Goal: Complete application form: Complete application form

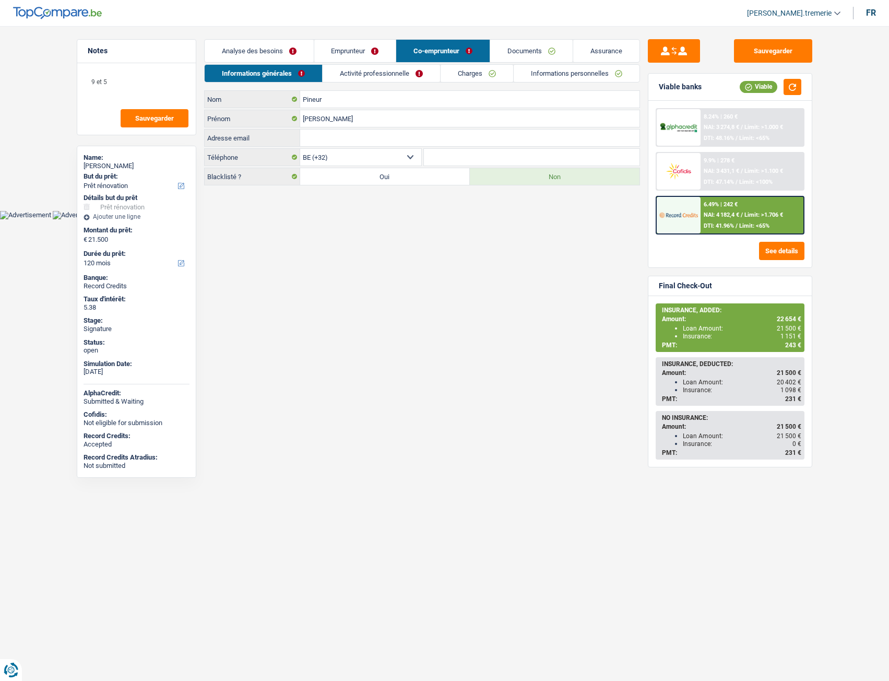
select select "renovation"
select select "120"
select select "32"
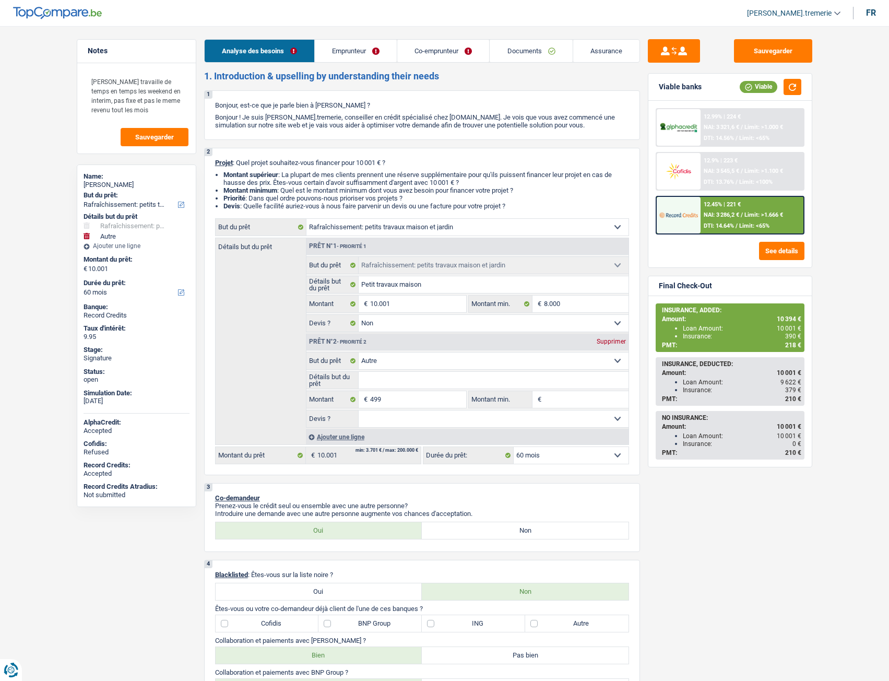
select select "houseOrGarden"
select select "other"
select select "60"
select select "houseOrGarden"
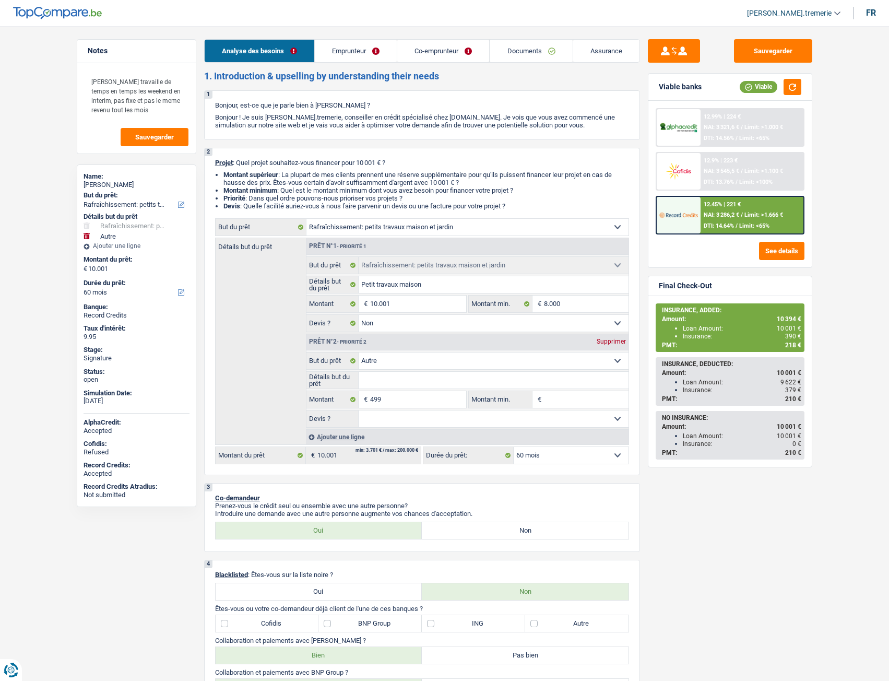
select select "houseOrGarden"
select select "false"
select select "other"
select select "60"
select select "worker"
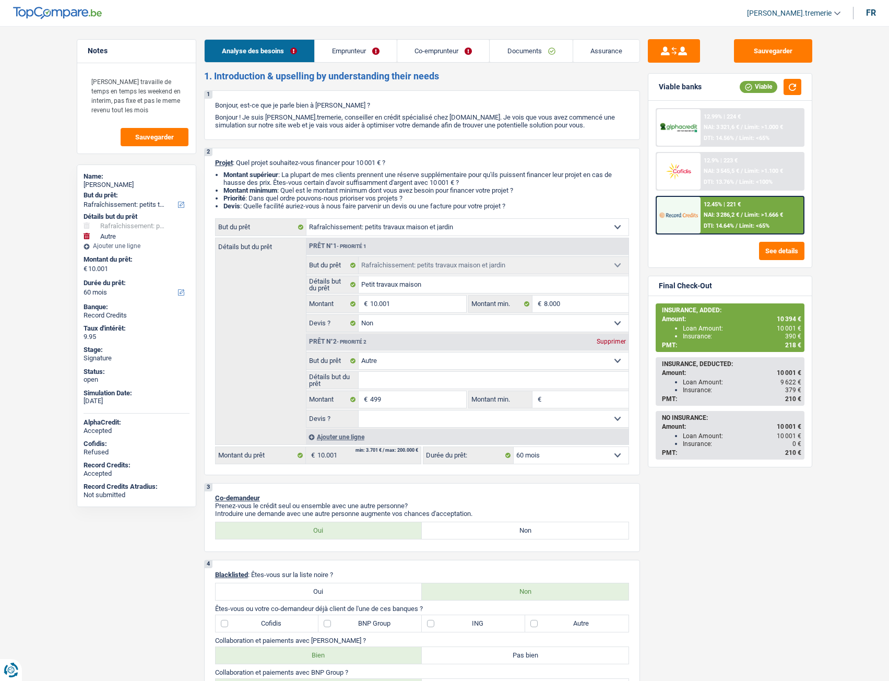
select select "worker"
select select "familyAllowances"
select select "netSalary"
select select "ownerWithMortgage"
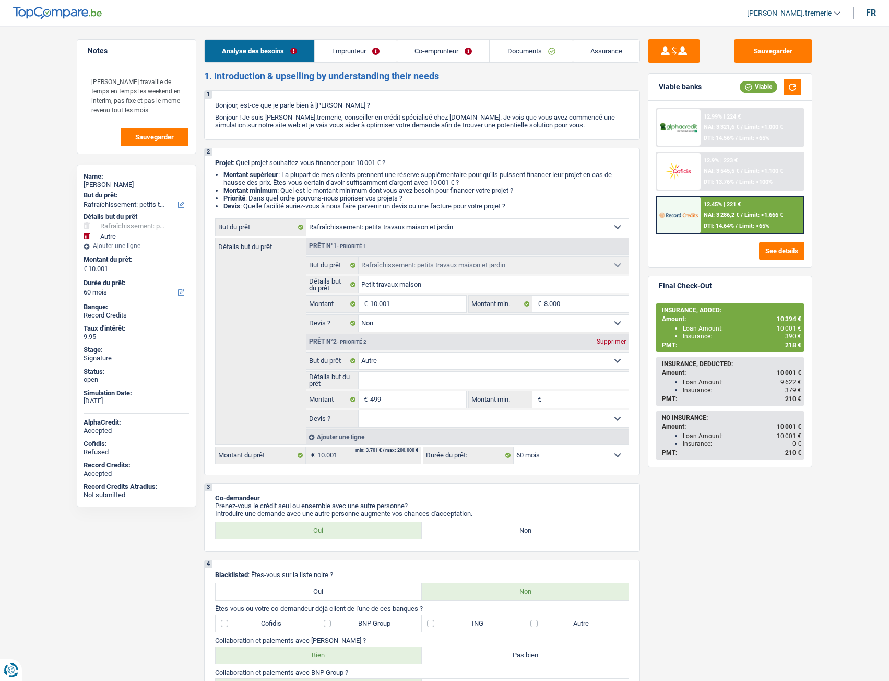
select select "mortgage"
select select "240"
select select "houseOrGarden"
select select "false"
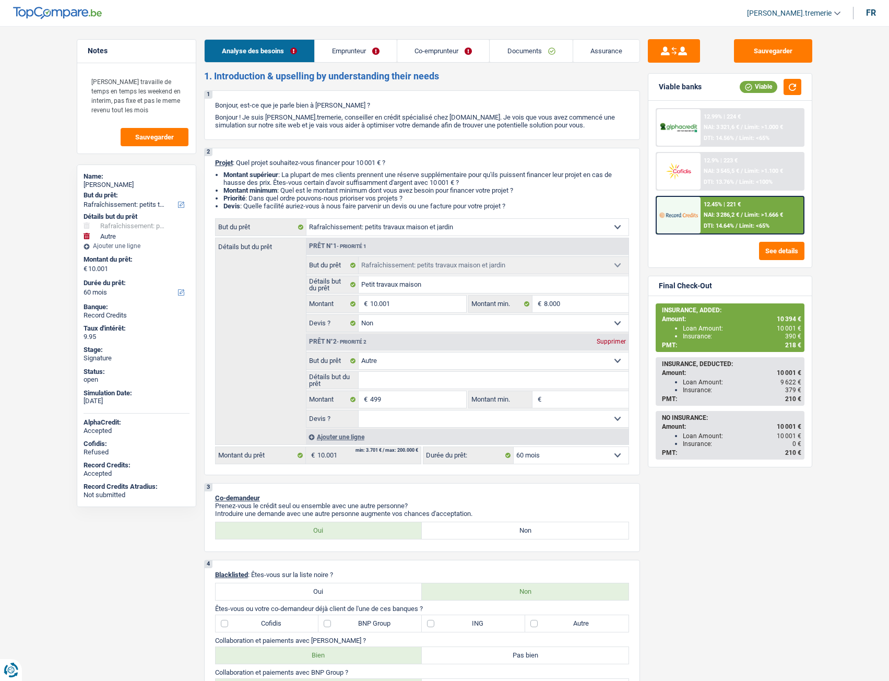
select select "other"
select select "60"
click at [445, 51] on link "Co-emprunteur" at bounding box center [443, 51] width 92 height 22
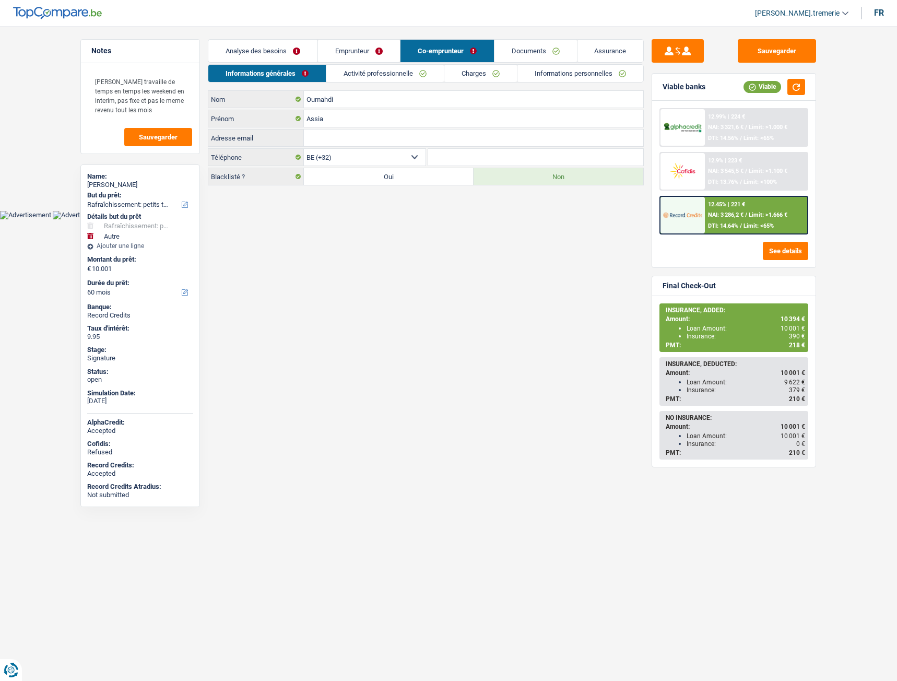
click at [369, 76] on link "Activité professionnelle" at bounding box center [384, 73] width 117 height 17
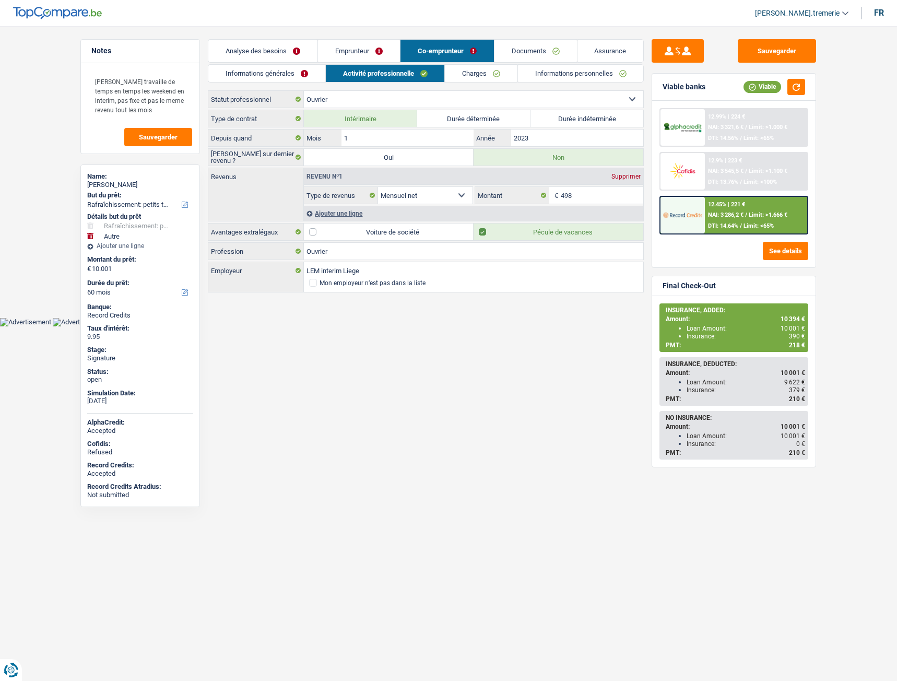
click at [518, 50] on link "Documents" at bounding box center [535, 51] width 82 height 22
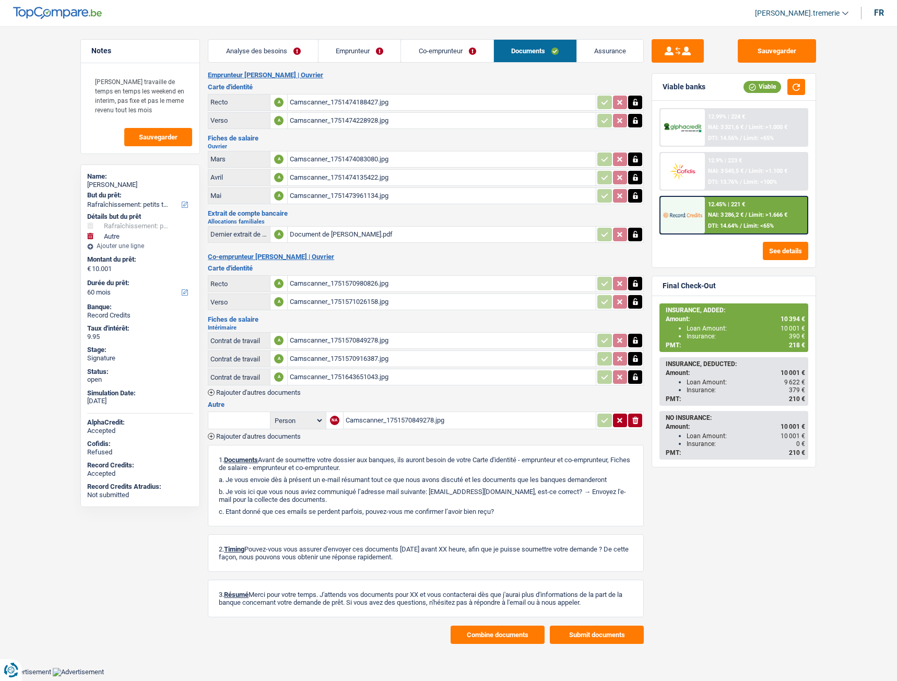
click at [319, 340] on div "Camscanner_1751570849278.jpg" at bounding box center [442, 340] width 304 height 16
click at [314, 353] on div "Camscanner_1751570916387.jpg" at bounding box center [442, 359] width 304 height 16
click at [324, 378] on div "Camscanner_1751643651043.jpg" at bounding box center [442, 377] width 304 height 16
click at [316, 195] on div "Camscanner_1751473961134.jpg" at bounding box center [442, 196] width 304 height 16
click at [326, 172] on div "Camscanner_1751474135422.jpg" at bounding box center [442, 178] width 304 height 16
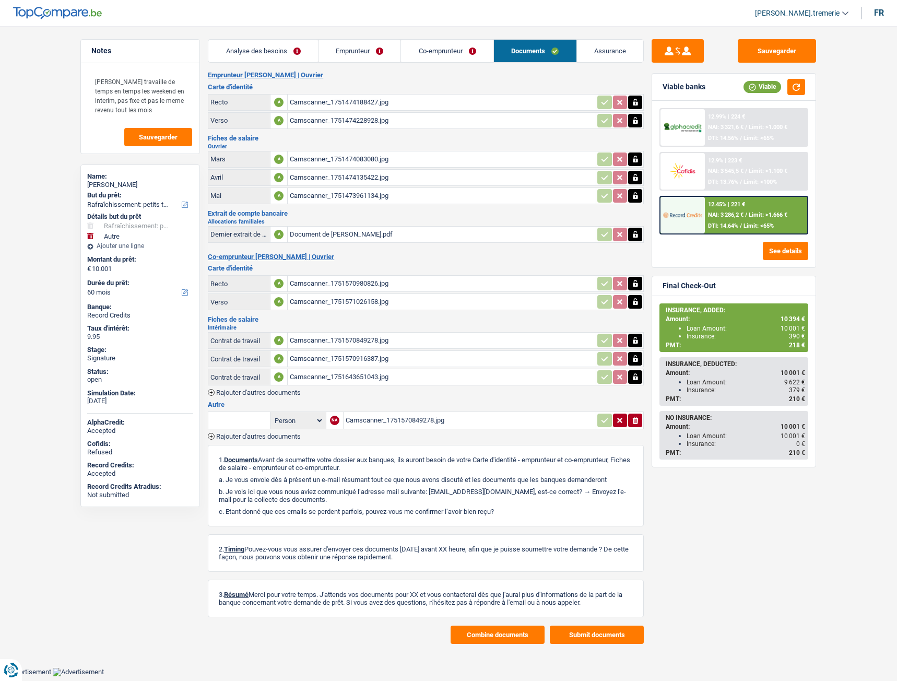
click at [336, 152] on div "Camscanner_1751474083080.jpg" at bounding box center [442, 159] width 304 height 16
click at [370, 420] on div "Camscanner_1751570849278.jpg" at bounding box center [470, 420] width 248 height 16
click at [244, 431] on table "Person Emprunteur Co-emprunteur NA Camscanner_1751570849278.jpg ionicons-v5-e" at bounding box center [426, 420] width 436 height 21
click at [244, 434] on span "Rajouter d'autres documents" at bounding box center [258, 436] width 85 height 7
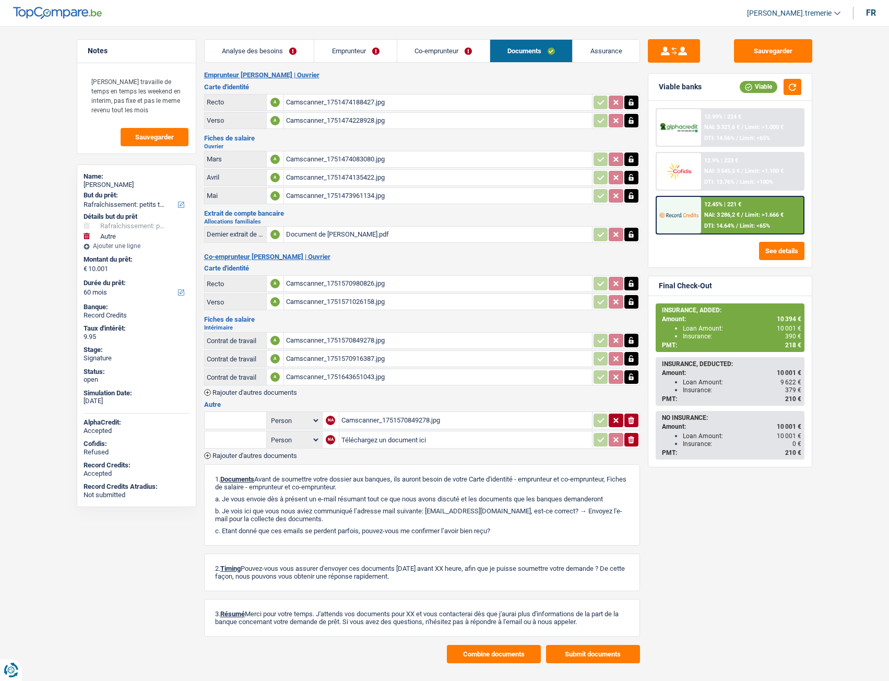
click at [244, 439] on input "text" at bounding box center [235, 439] width 57 height 17
click at [277, 473] on li "Extrait de compte de vos revenus Juin" at bounding box center [273, 473] width 127 height 13
type input "Extrait de compte de vos revenus Juin"
click at [288, 438] on select "Person Emprunteur Co-emprunteur" at bounding box center [294, 439] width 51 height 13
select select "applicant"
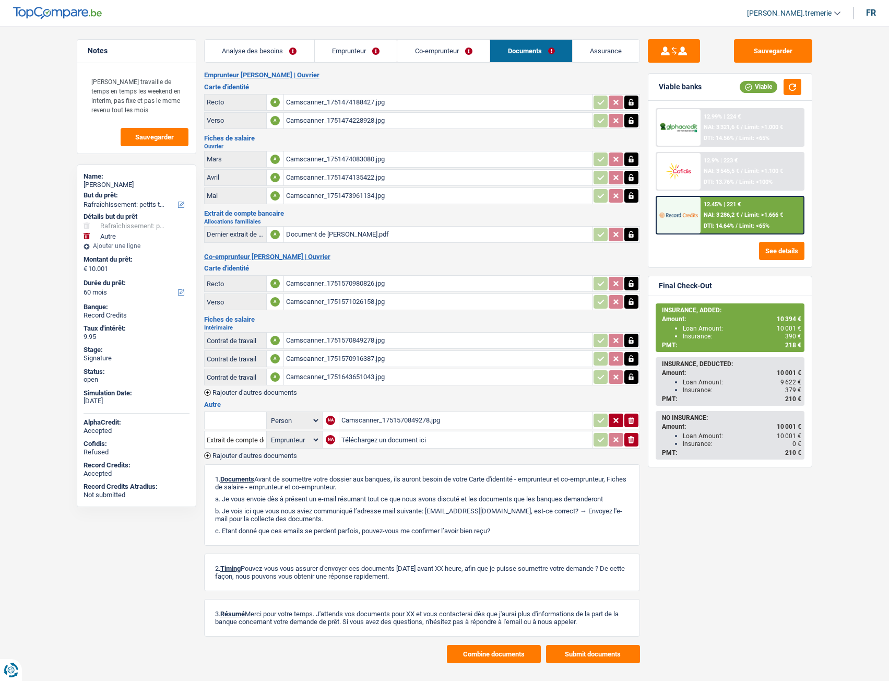
click at [269, 433] on select "Person Emprunteur Co-emprunteur" at bounding box center [294, 439] width 51 height 13
click at [357, 437] on input "Téléchargez un document ici" at bounding box center [465, 440] width 248 height 16
type input "C:\fakepath\Camscanner_1752203807548.jpg"
select select
click at [759, 45] on button "Sauvegarder" at bounding box center [773, 50] width 78 height 23
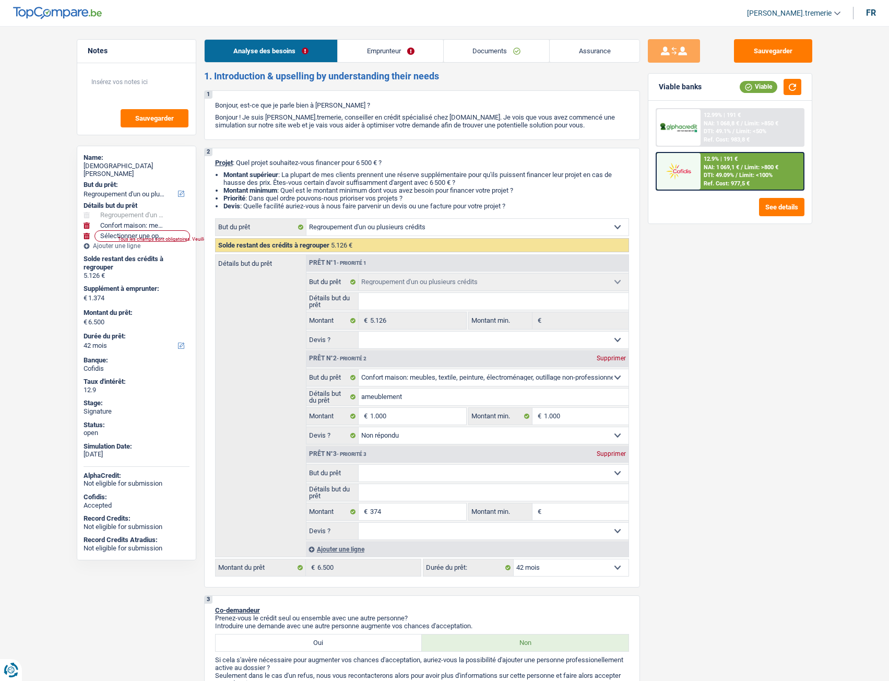
select select "refinancing"
select select "household"
select select "42"
select select "refinancing"
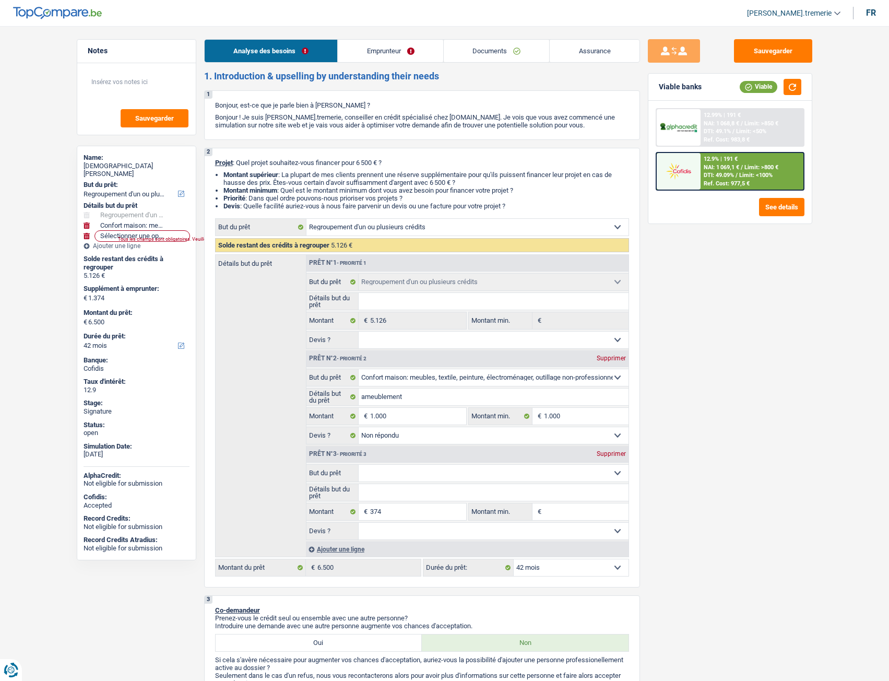
select select "refinancing"
select select "household"
select select "not_answered"
select select "42"
select select "worker"
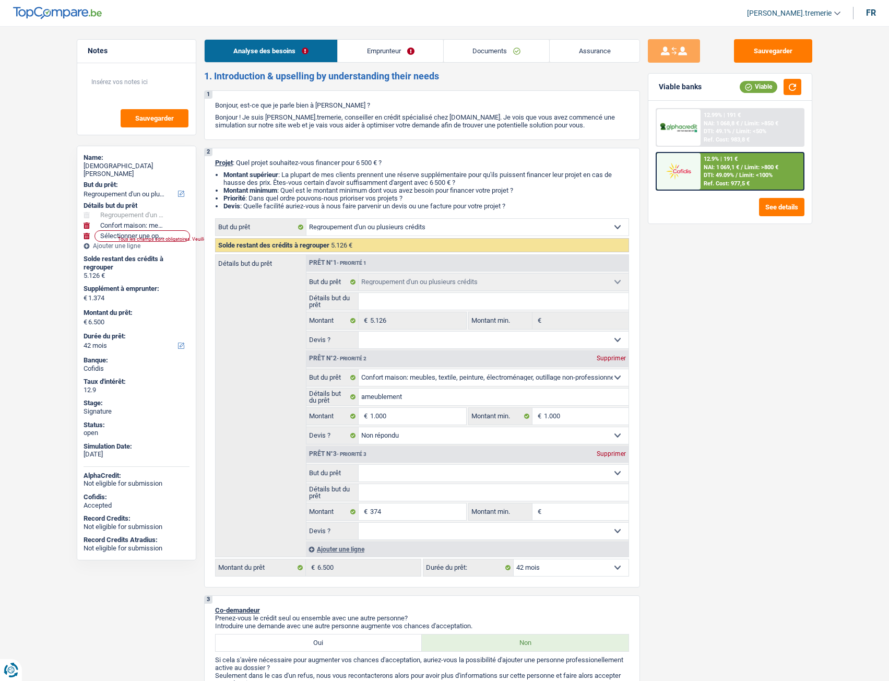
select select "netSalary"
select select "rents"
select select "personalLoan"
select select "familyEvent"
select select "36"
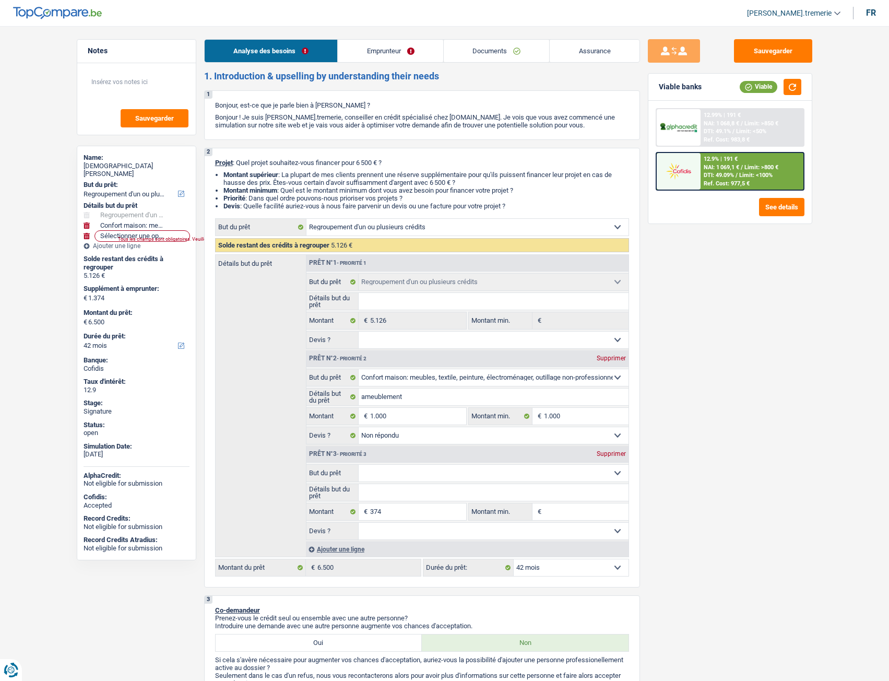
select select "cardOrCredit"
select select "refinancing"
select select "household"
select select "not_answered"
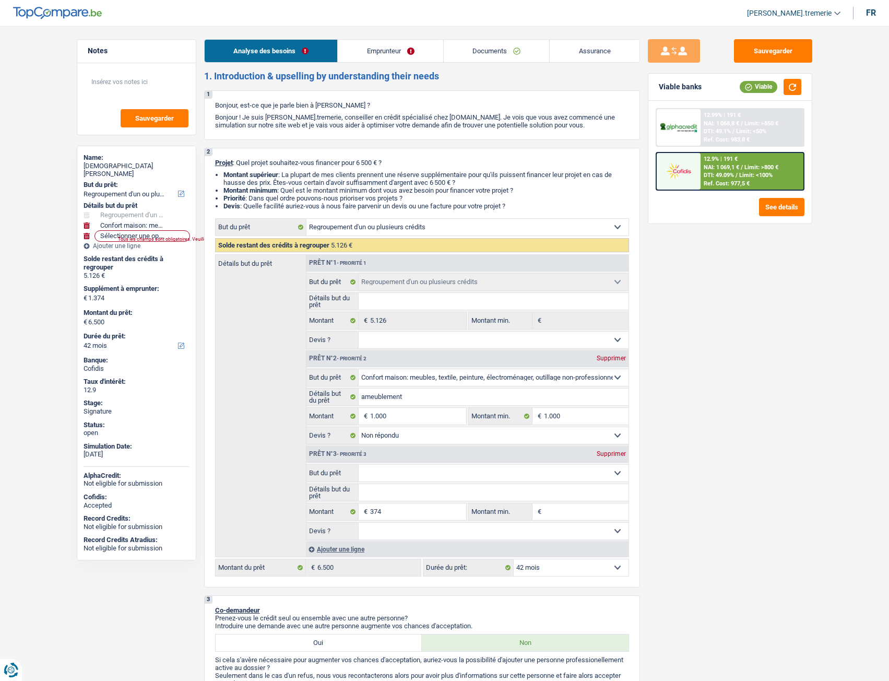
select select "42"
click at [468, 44] on link "Documents" at bounding box center [497, 51] width 106 height 22
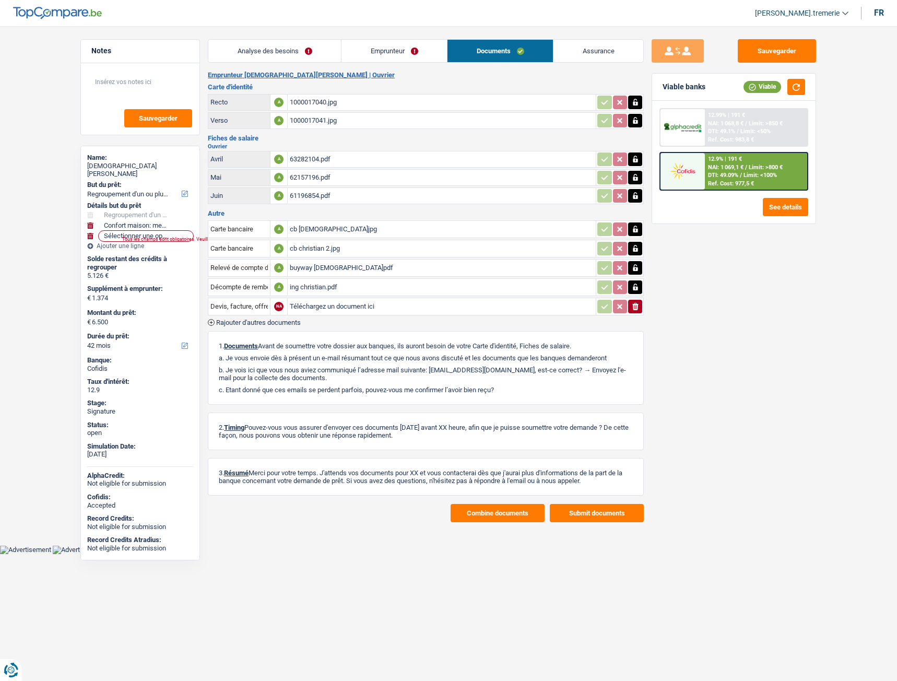
click at [188, 38] on main "Notes Sauvegarder Name: Christian karpinski But du prêt: Confort maison: meuble…" at bounding box center [448, 281] width 897 height 530
click at [320, 267] on div "buyway christian.pdf" at bounding box center [442, 268] width 304 height 16
click at [313, 289] on div "ing christian.pdf" at bounding box center [442, 287] width 304 height 16
click at [302, 246] on div "cb christian 2.jpg" at bounding box center [442, 249] width 304 height 16
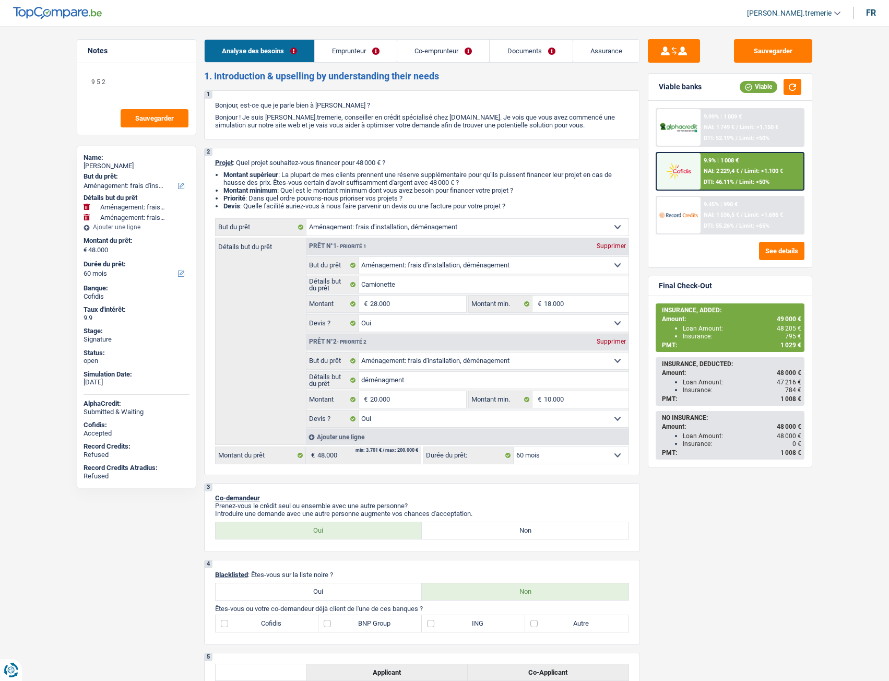
select select "movingOrInstallation"
select select "60"
select select "movingOrInstallation"
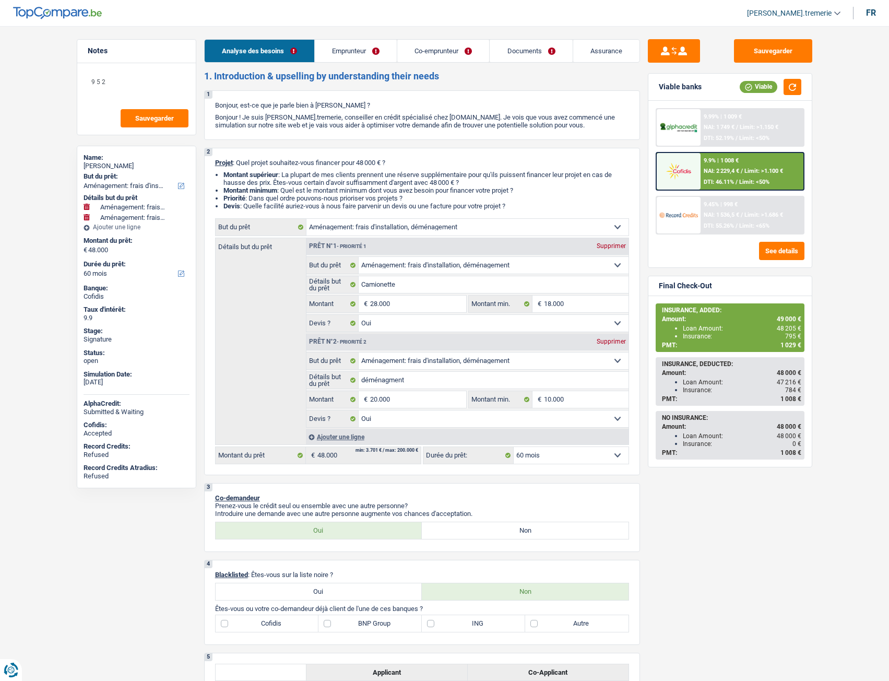
select select "movingOrInstallation"
select select "yes"
select select "movingOrInstallation"
select select "yes"
select select "60"
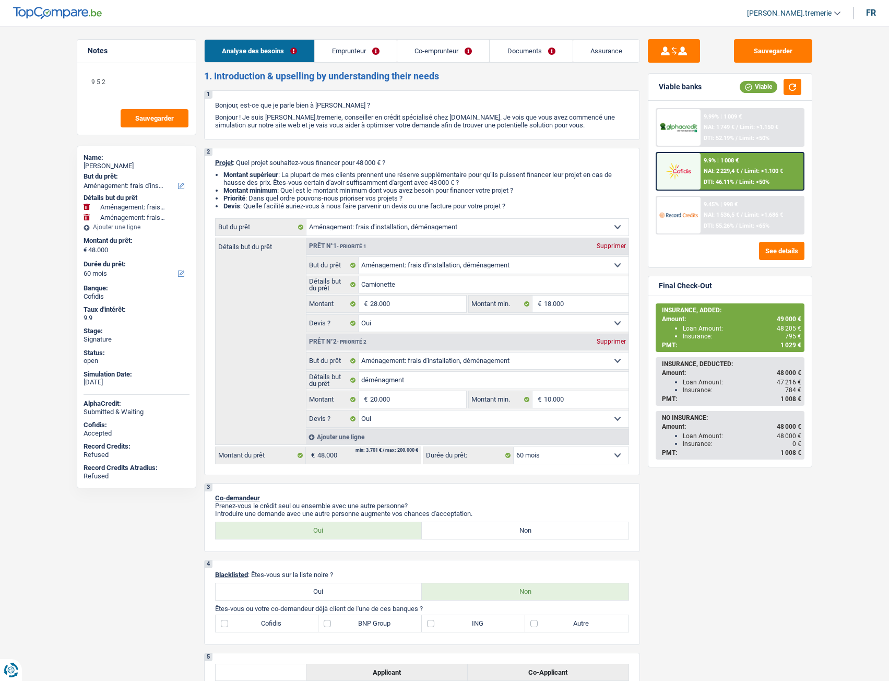
select select "worker"
select select "housewife"
select select "netSalary"
select select "familyAllowances"
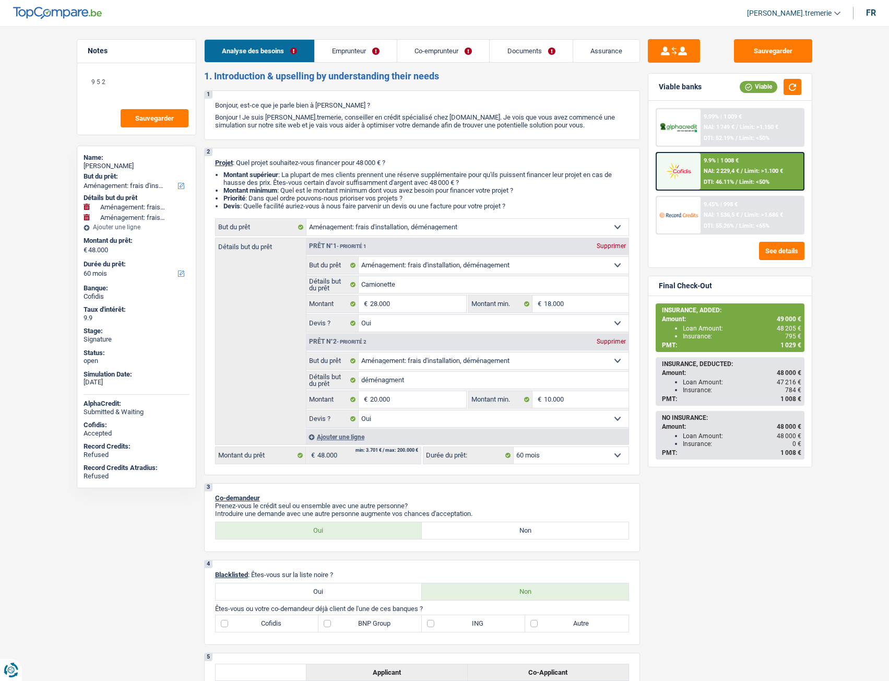
select select "rents"
select select "carLoan"
select select "72"
select select "movingOrInstallation"
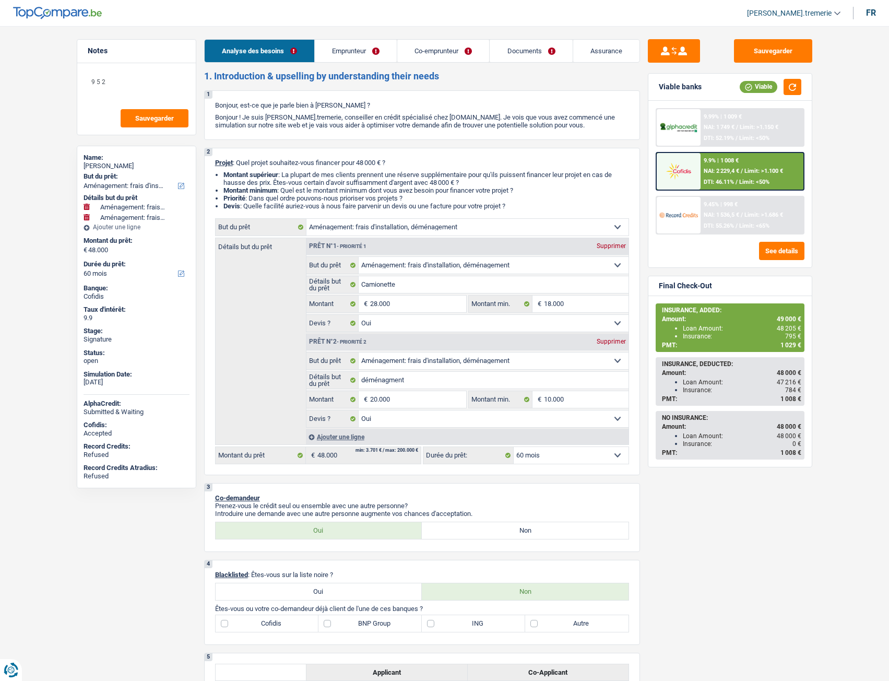
select select "yes"
select select "movingOrInstallation"
select select "yes"
select select "60"
click at [600, 48] on link "Assurance" at bounding box center [606, 51] width 66 height 22
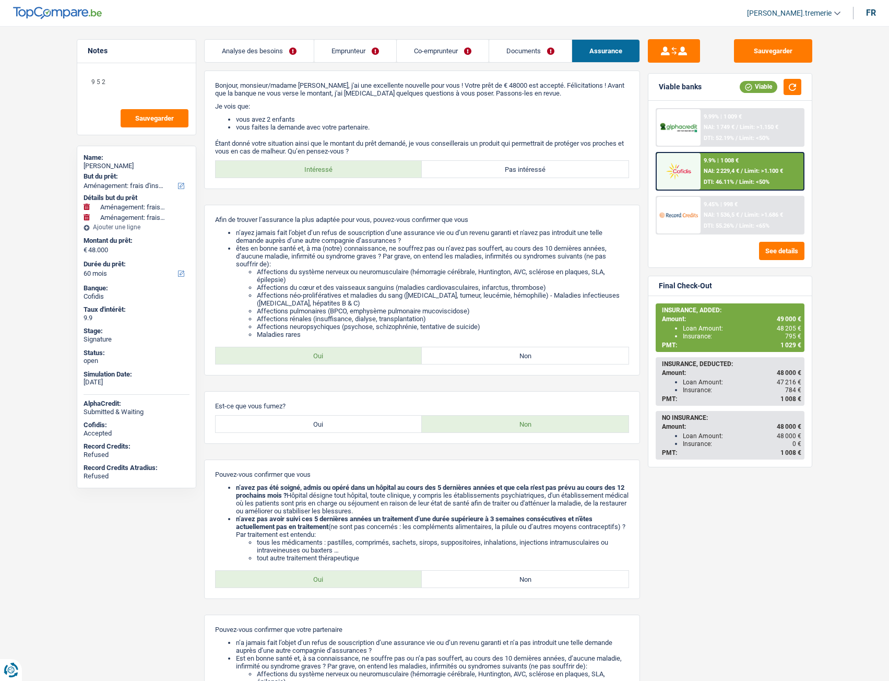
click at [530, 60] on link "Documents" at bounding box center [530, 51] width 82 height 22
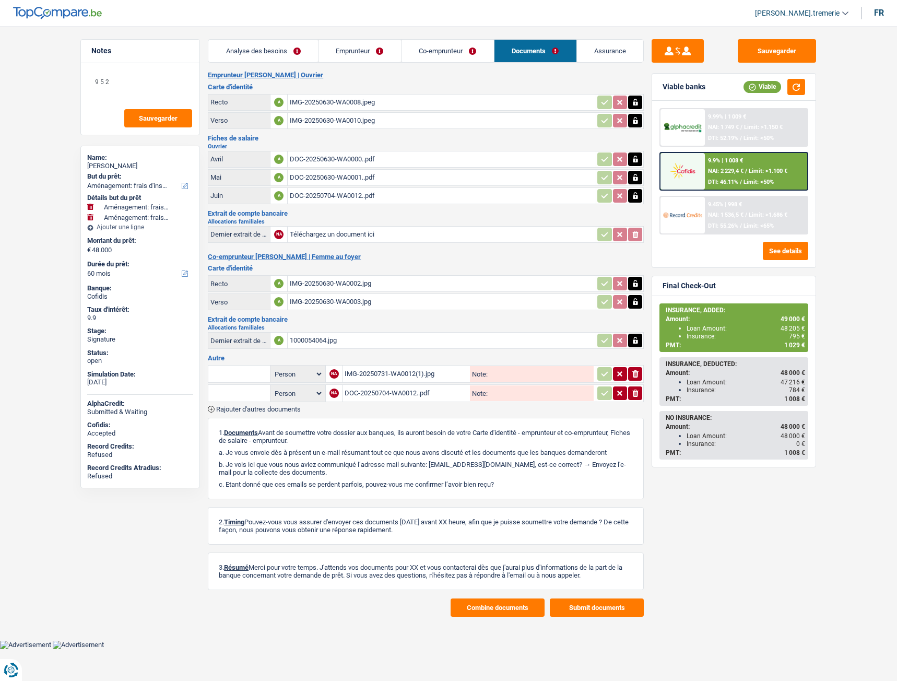
click at [478, 616] on button "Combine documents" at bounding box center [497, 607] width 94 height 18
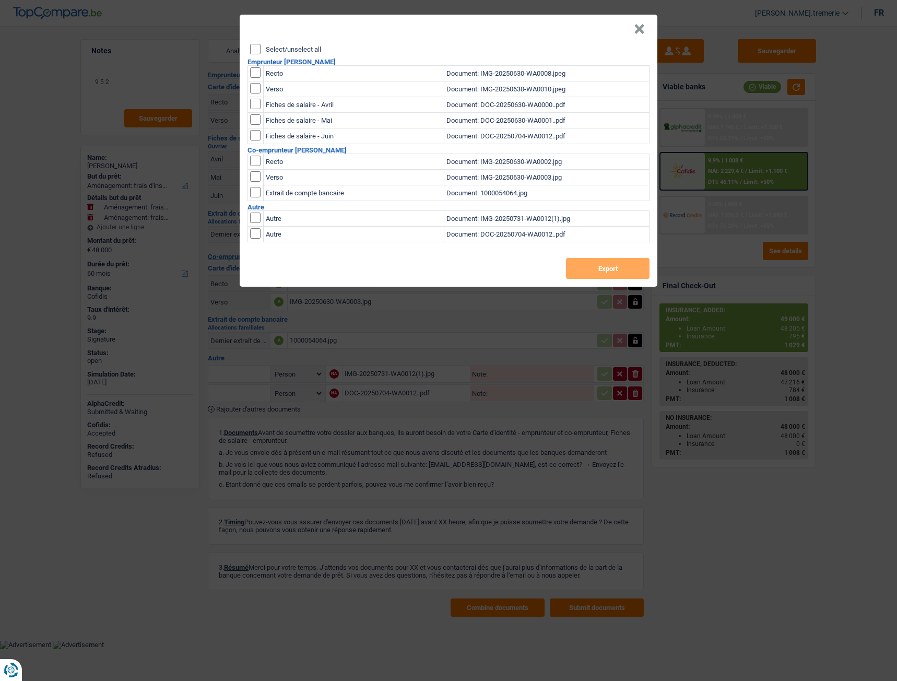
click at [253, 73] on input "checkbox" at bounding box center [255, 72] width 10 height 10
checkbox input "true"
click at [254, 78] on input "checkbox" at bounding box center [255, 72] width 10 height 10
checkbox input "true"
click at [607, 265] on button "Export" at bounding box center [608, 268] width 84 height 21
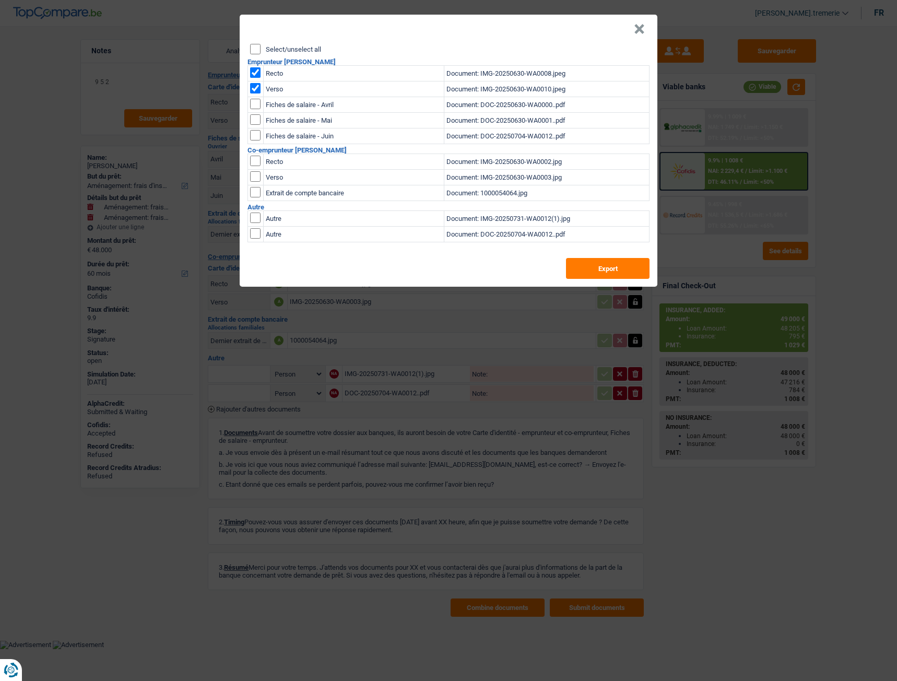
click at [255, 69] on input "checkbox" at bounding box center [255, 72] width 10 height 10
checkbox input "false"
click at [255, 78] on input "checkbox" at bounding box center [255, 72] width 10 height 10
checkbox input "false"
click at [256, 161] on input "checkbox" at bounding box center [255, 161] width 10 height 10
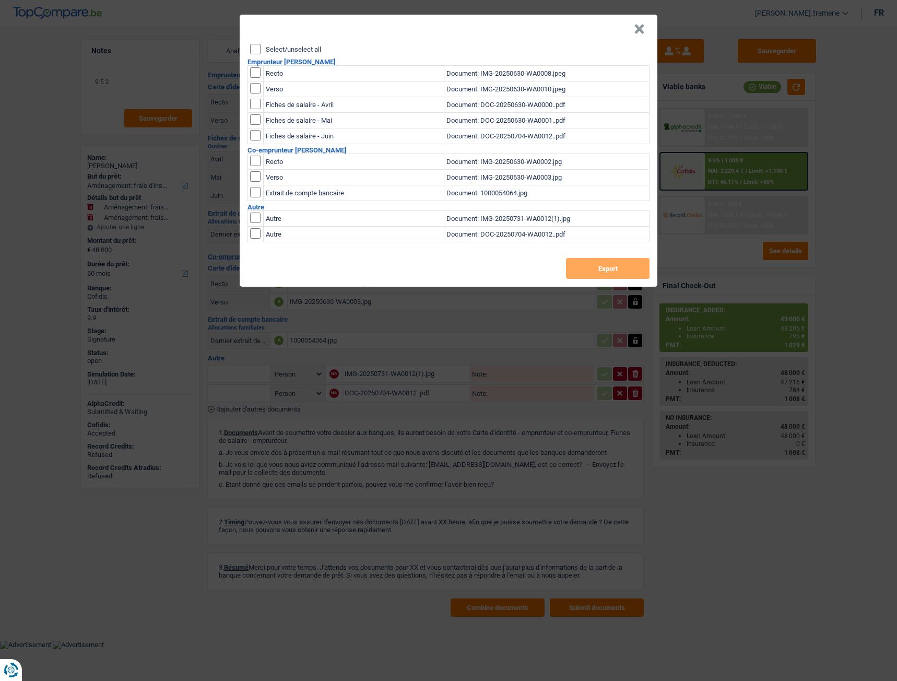
checkbox input "true"
click at [255, 166] on input "checkbox" at bounding box center [255, 161] width 10 height 10
checkbox input "true"
click at [606, 270] on button "Export" at bounding box center [608, 268] width 84 height 21
click at [641, 29] on button "×" at bounding box center [639, 29] width 11 height 10
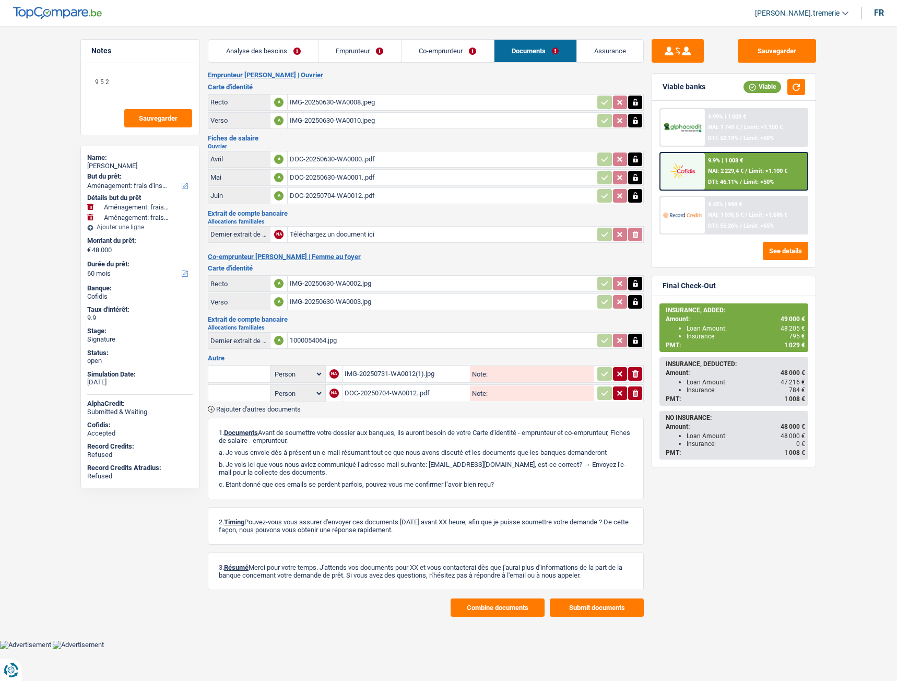
click at [367, 381] on div "IMG-20250731-WA0012(1).jpg" at bounding box center [405, 374] width 123 height 16
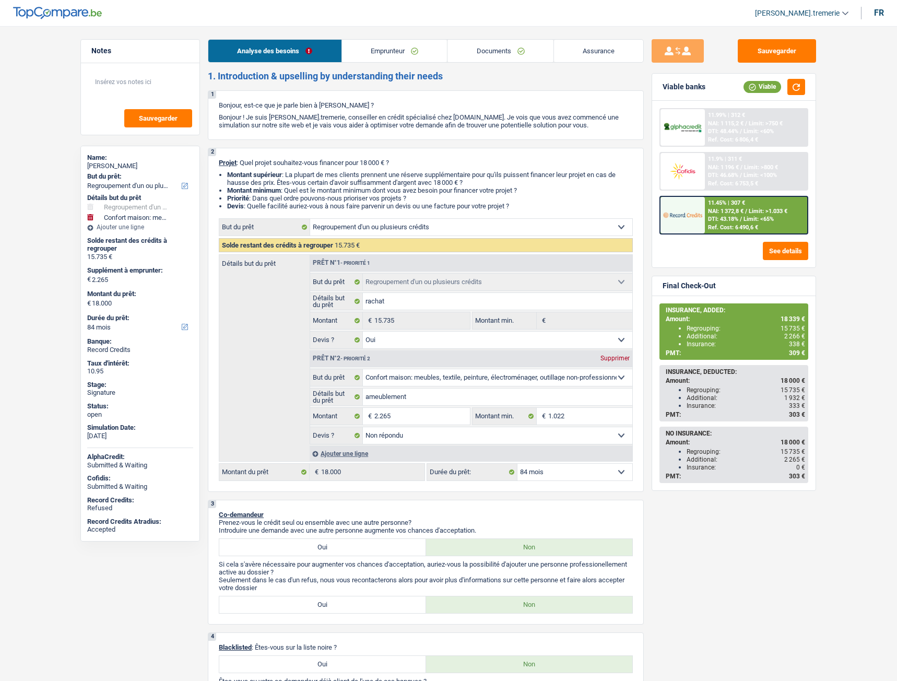
select select "refinancing"
select select "household"
select select "84"
select select "refinancing"
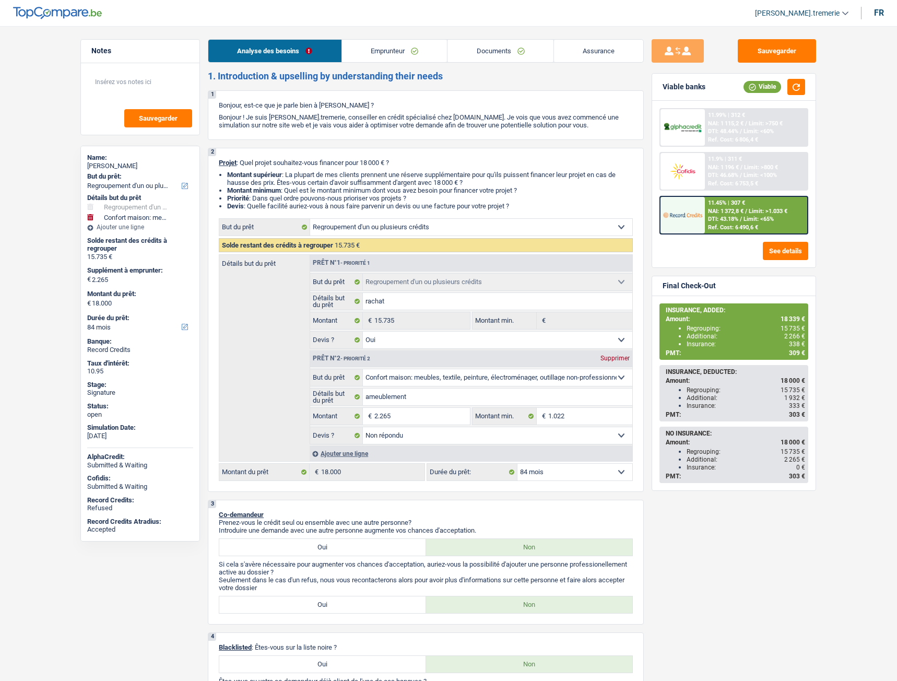
select select "refinancing"
select select "yes"
select select "household"
select select "not_answered"
select select "84"
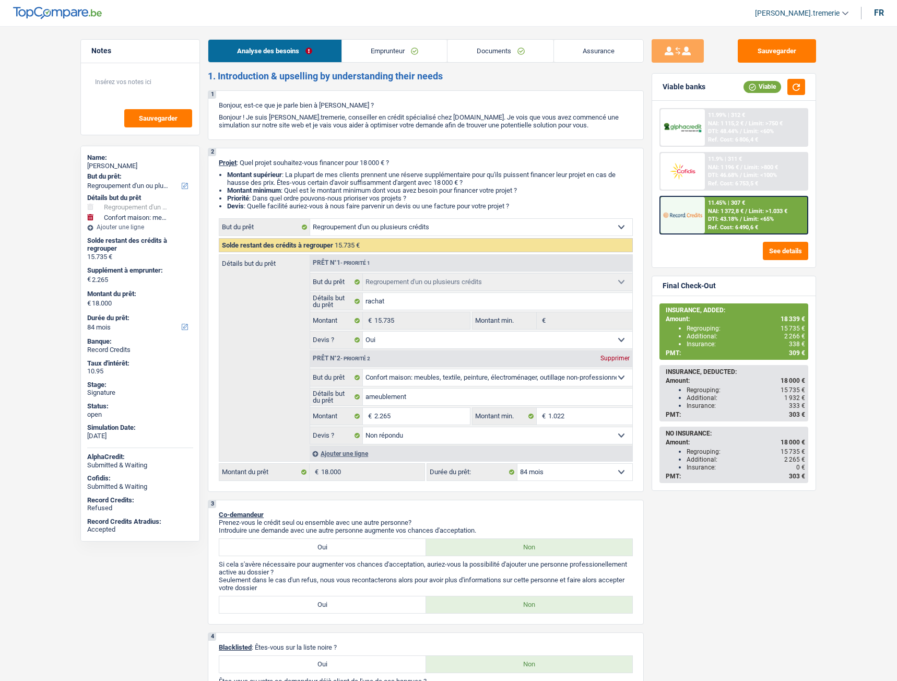
select select "publicEmployee"
select select "netSalary"
select select "mealVouchers"
select select "rents"
select select "creditConsolidation"
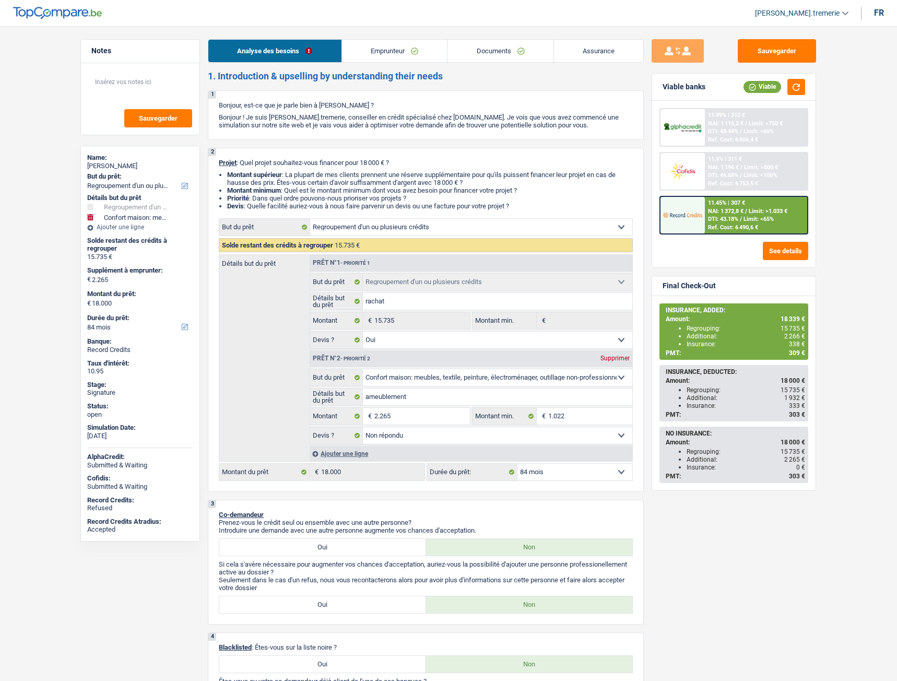
select select "84"
select select "cardOrCredit"
select select "refinancing"
select select "yes"
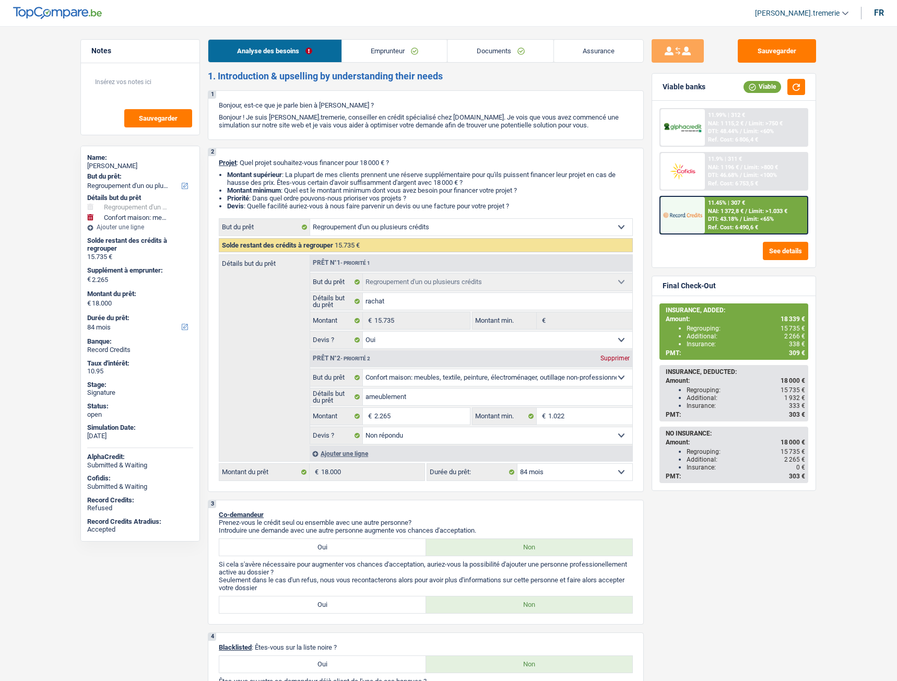
select select "household"
select select "not_answered"
select select "84"
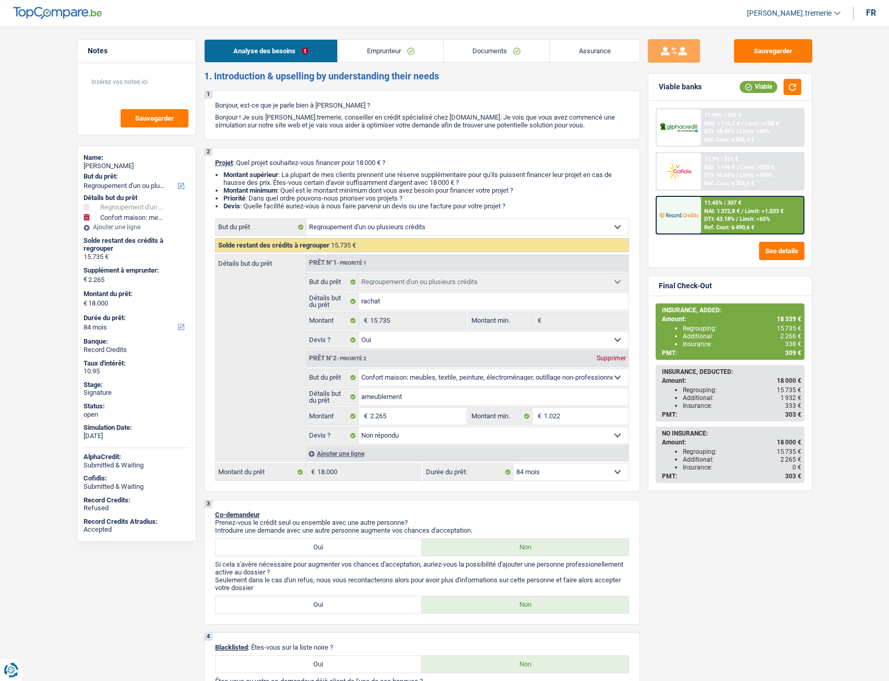
click at [705, 212] on span "NAI: 1 372,8 €" at bounding box center [721, 211] width 35 height 7
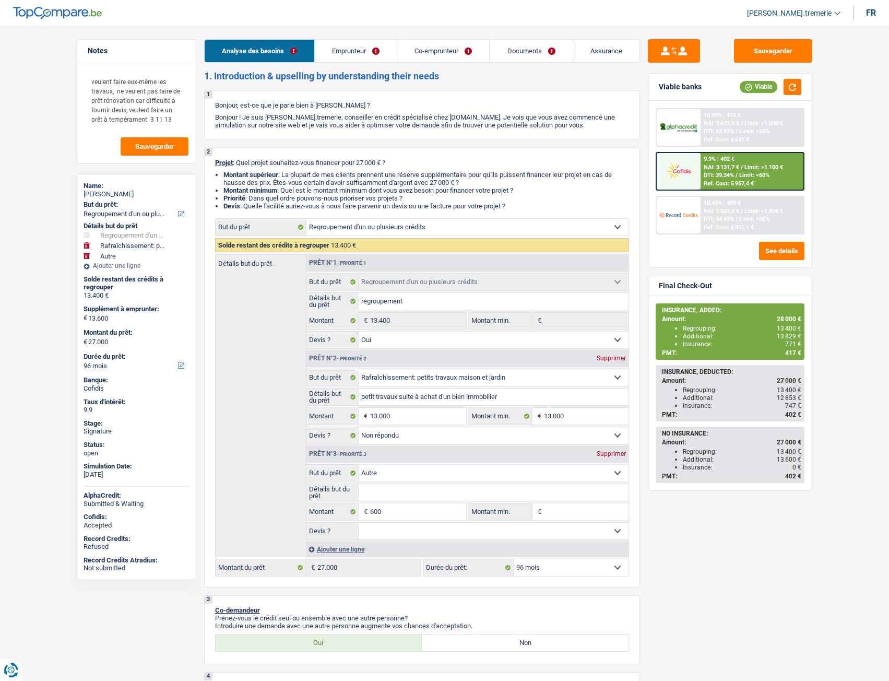
select select "refinancing"
select select "houseOrGarden"
select select "other"
select select "96"
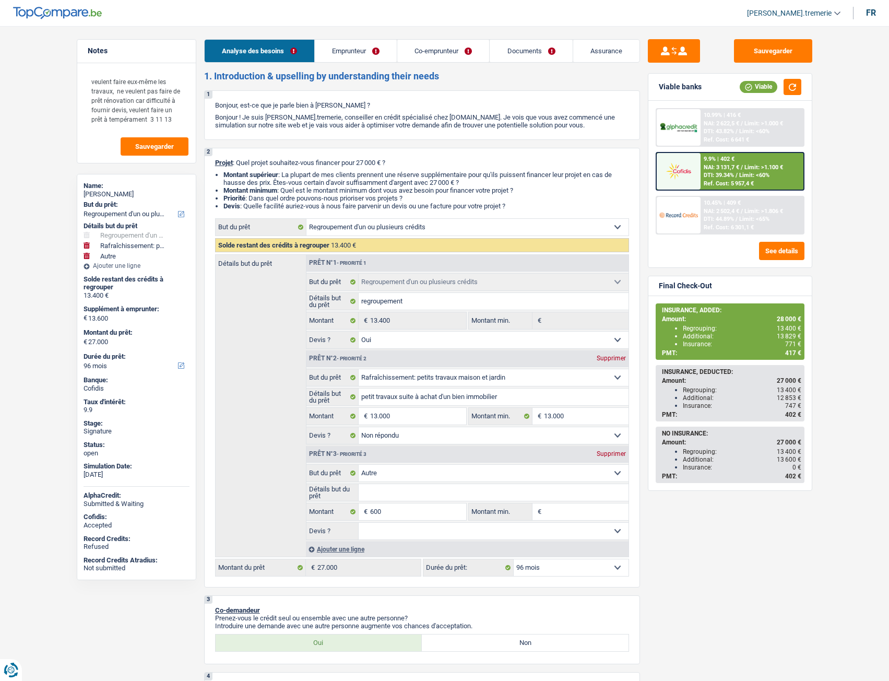
select select "refinancing"
select select "yes"
select select "houseOrGarden"
select select "not_answered"
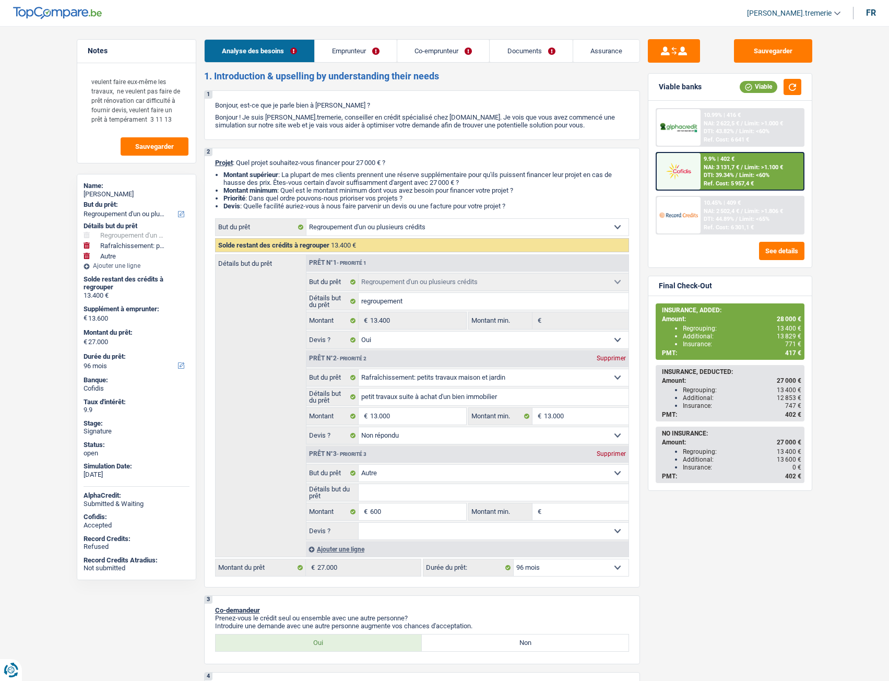
select select "other"
select select "96"
select select "independent"
select select "worker"
select select "familyAllowances"
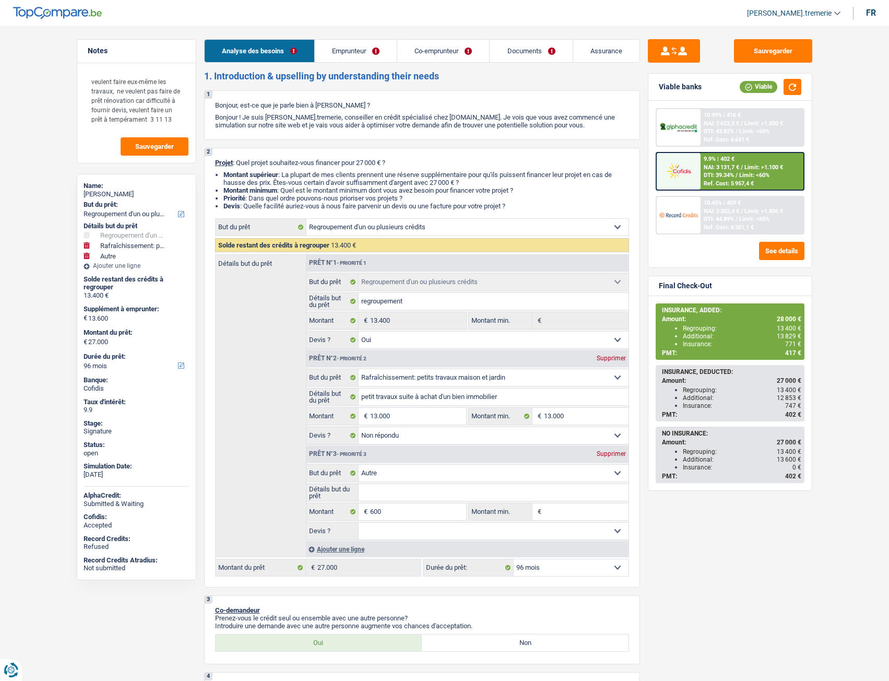
select select "netSalary"
select select "alimony"
select select "netSalary"
select select "mealVouchers"
select select "ownerWithMortgage"
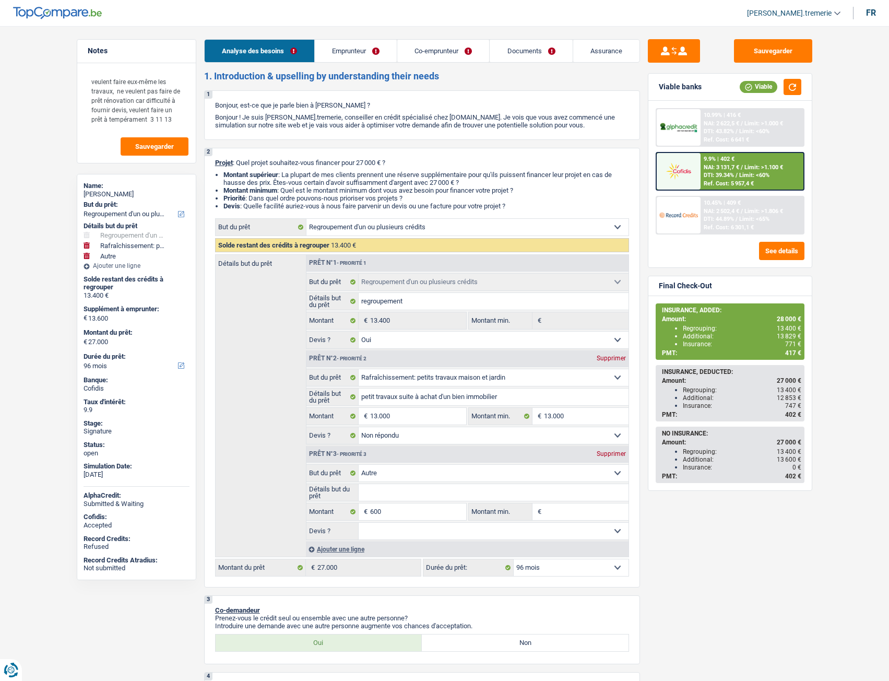
select select "mortgage"
select select "360"
select select "personalLoan"
select select "loanRepayment"
select select "60"
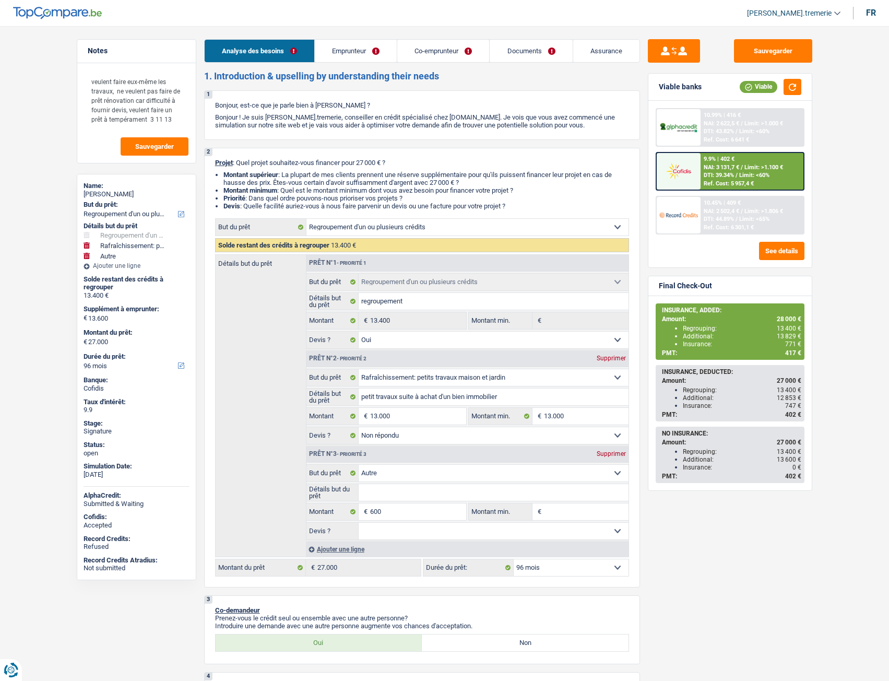
select select "refinancing"
select select "yes"
select select "houseOrGarden"
select select "not_answered"
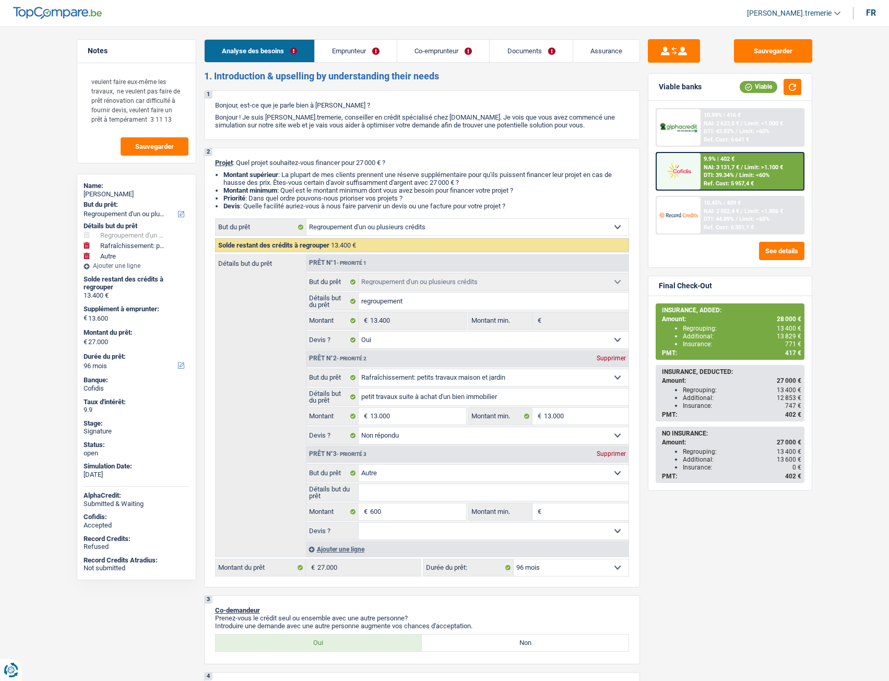
select select "other"
select select "96"
click at [605, 50] on link "Assurance" at bounding box center [606, 51] width 66 height 22
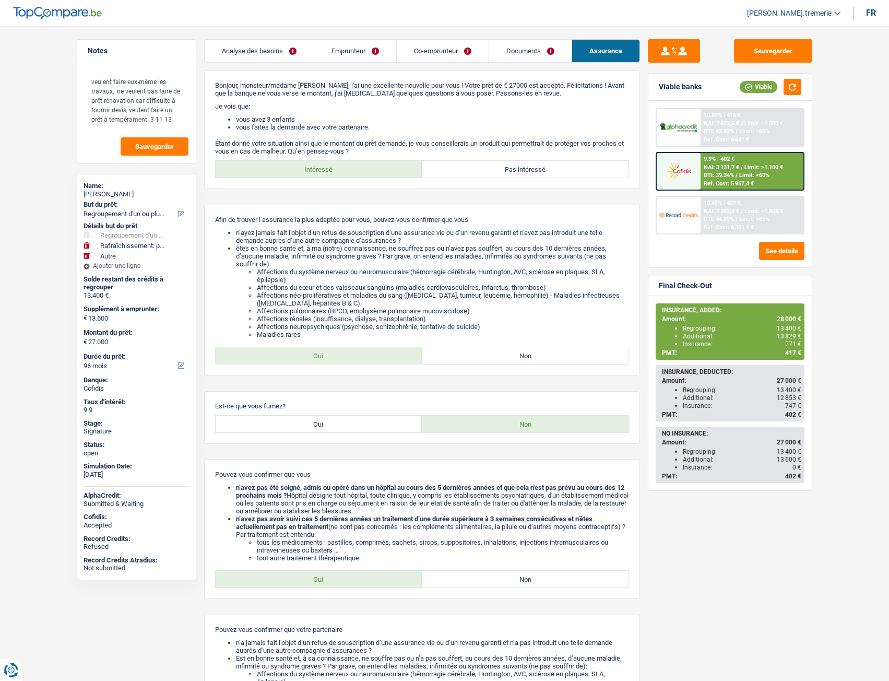
click at [521, 49] on link "Documents" at bounding box center [530, 51] width 82 height 22
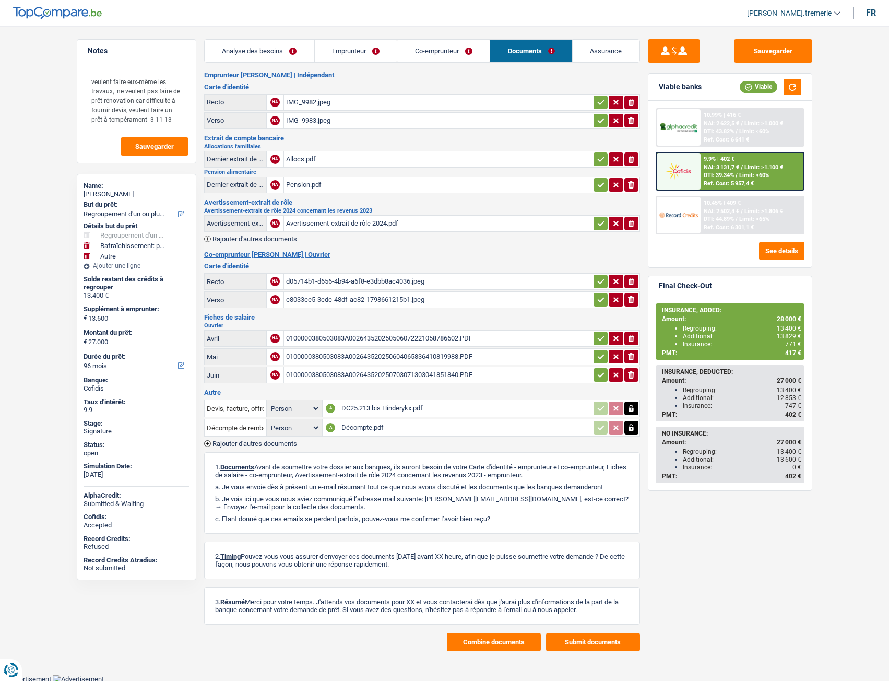
click at [469, 647] on button "Combine documents" at bounding box center [494, 642] width 94 height 18
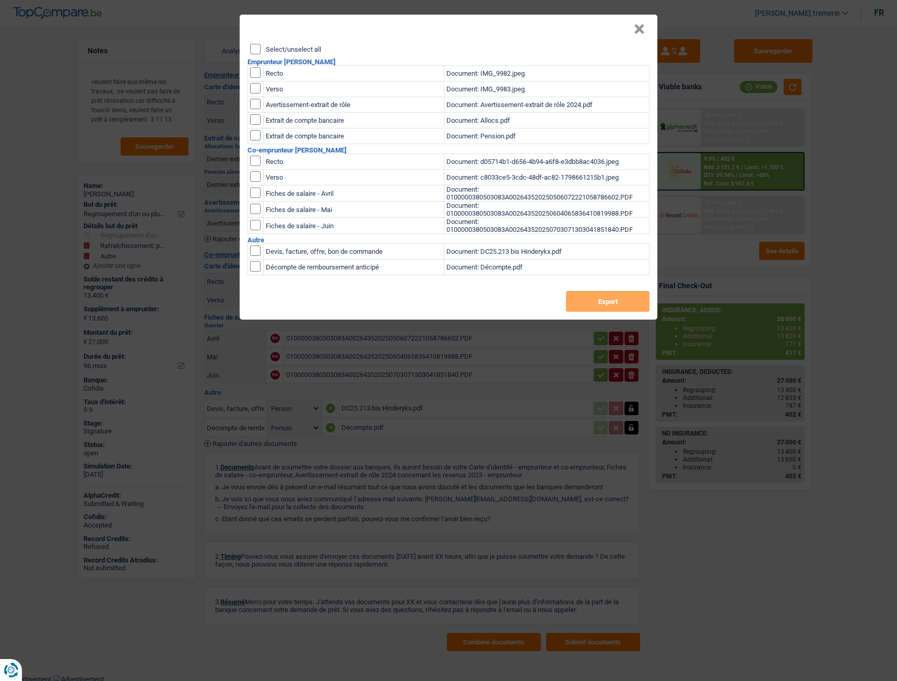
click at [253, 74] on input "checkbox" at bounding box center [255, 72] width 10 height 10
checkbox input "true"
click at [254, 78] on input "checkbox" at bounding box center [255, 72] width 10 height 10
checkbox input "true"
click at [597, 305] on button "Export" at bounding box center [608, 301] width 84 height 21
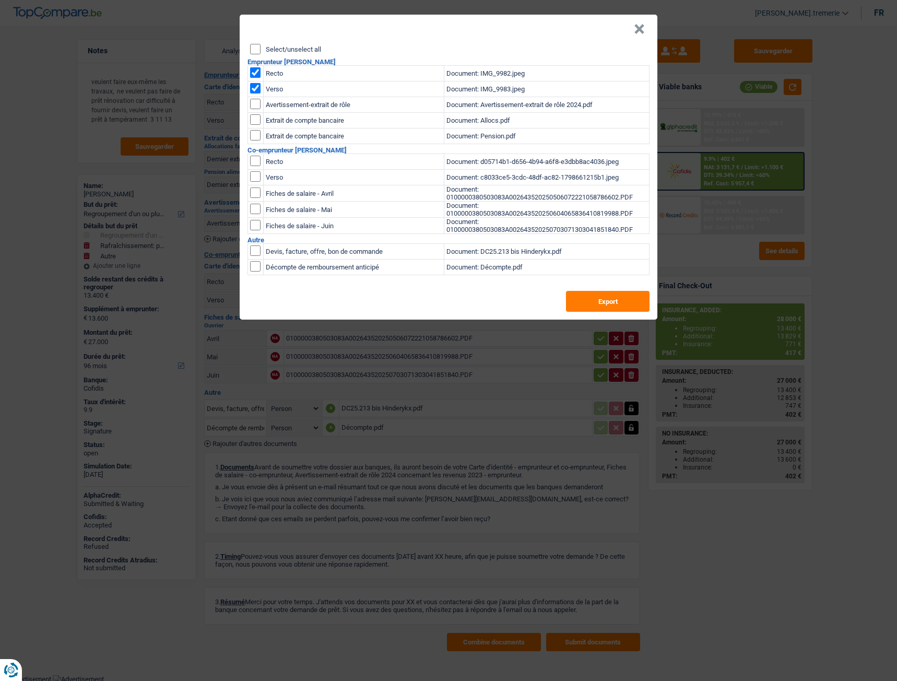
click at [255, 48] on input "Select/unselect all" at bounding box center [255, 49] width 10 height 10
checkbox input "true"
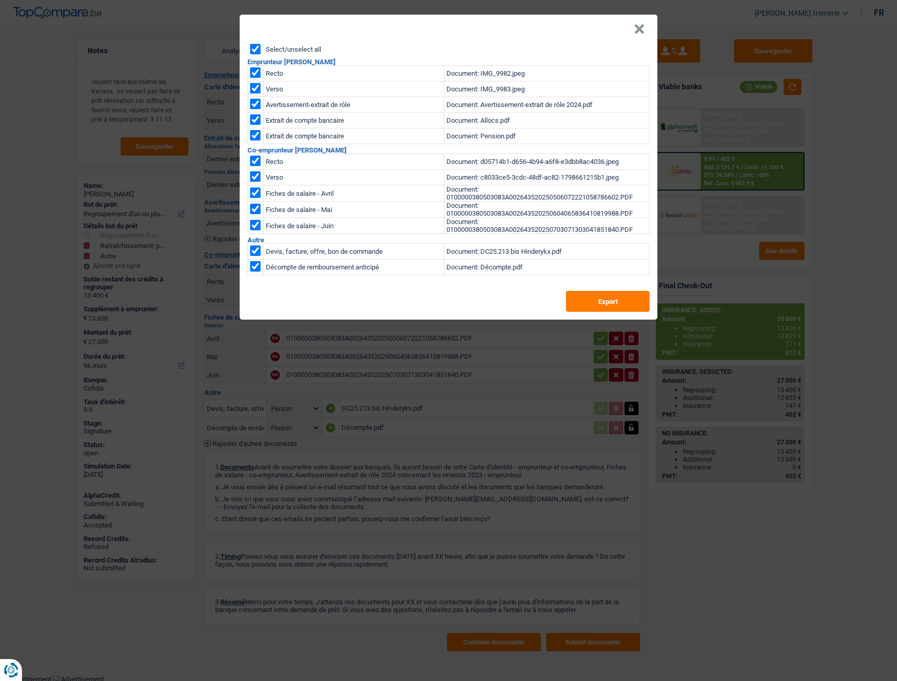
checkbox input "true"
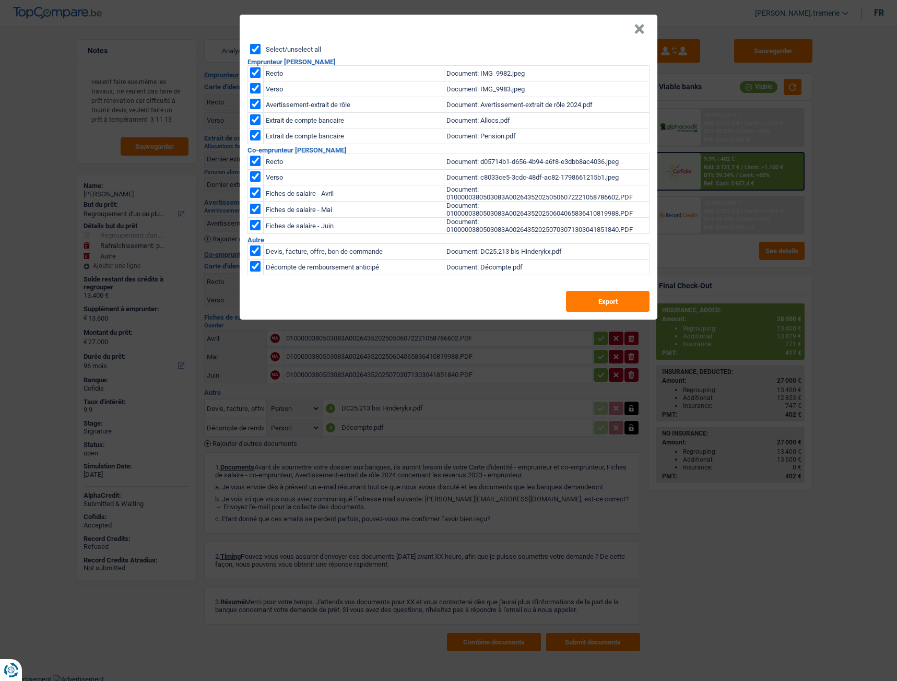
checkbox input "true"
click at [255, 48] on input "Select/unselect all" at bounding box center [255, 49] width 10 height 10
checkbox input "false"
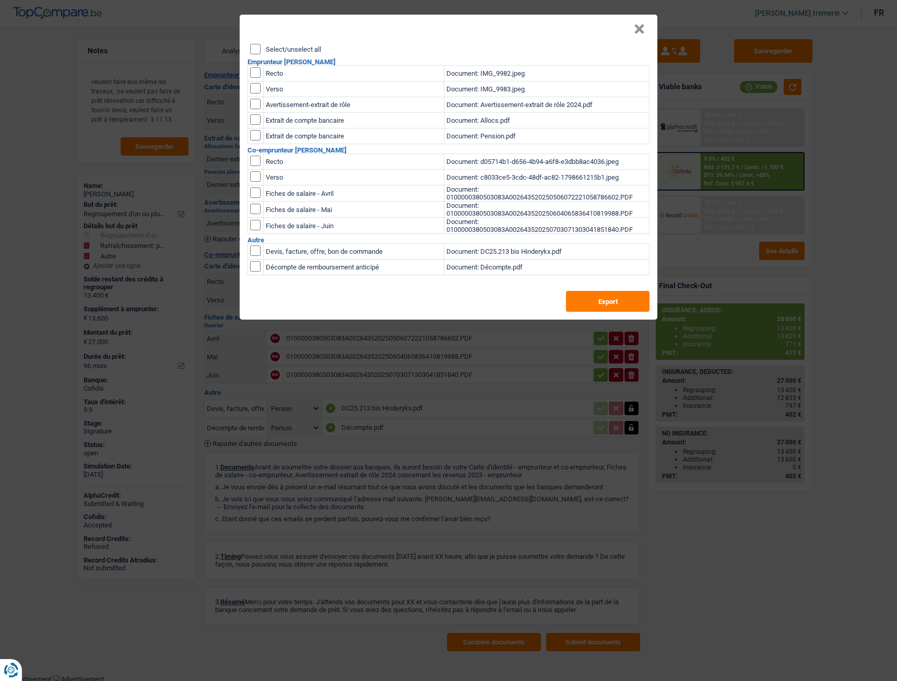
checkbox input "false"
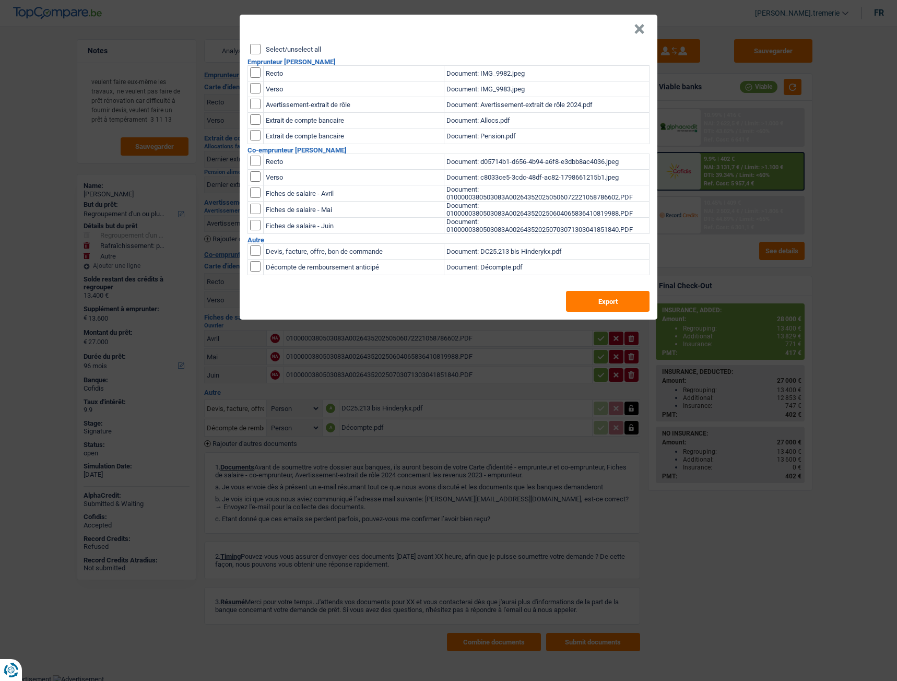
checkbox input "false"
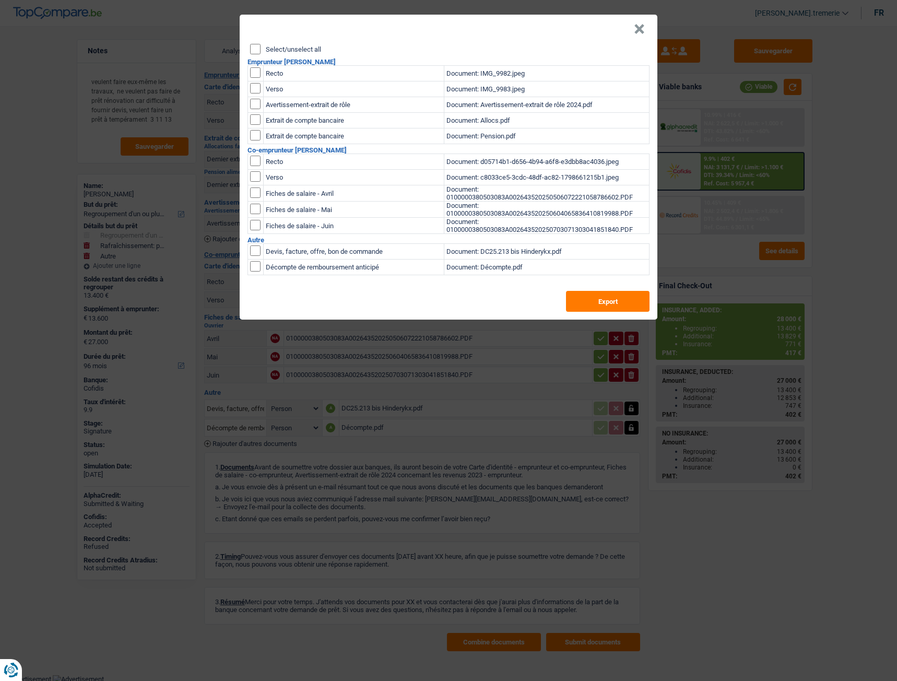
checkbox input "false"
click at [256, 163] on input "checkbox" at bounding box center [255, 161] width 10 height 10
checkbox input "true"
click at [256, 166] on input "checkbox" at bounding box center [255, 161] width 10 height 10
checkbox input "true"
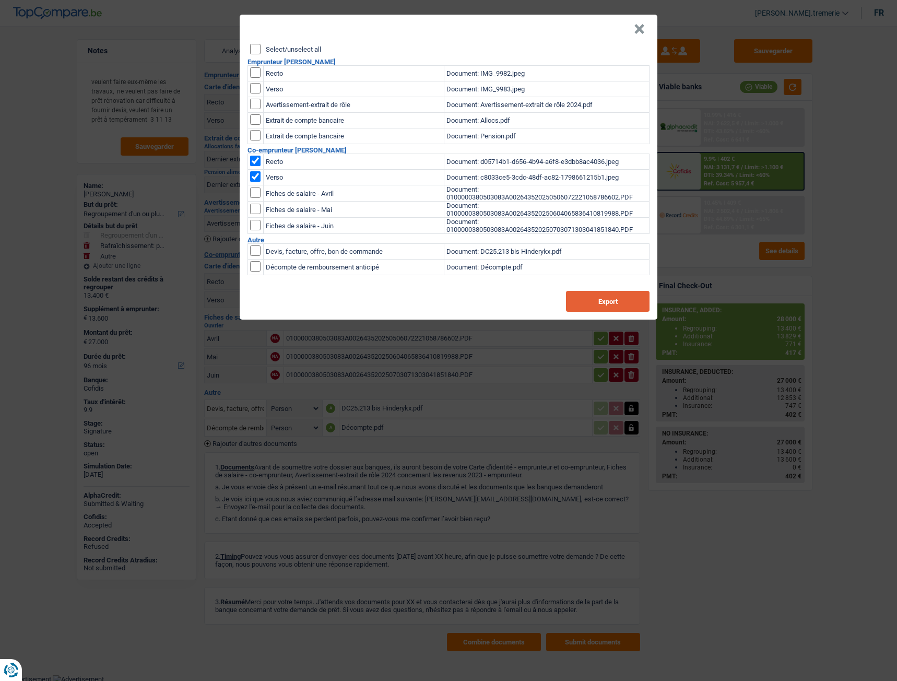
click at [594, 294] on button "Export" at bounding box center [608, 301] width 84 height 21
click at [641, 31] on button "×" at bounding box center [639, 29] width 11 height 10
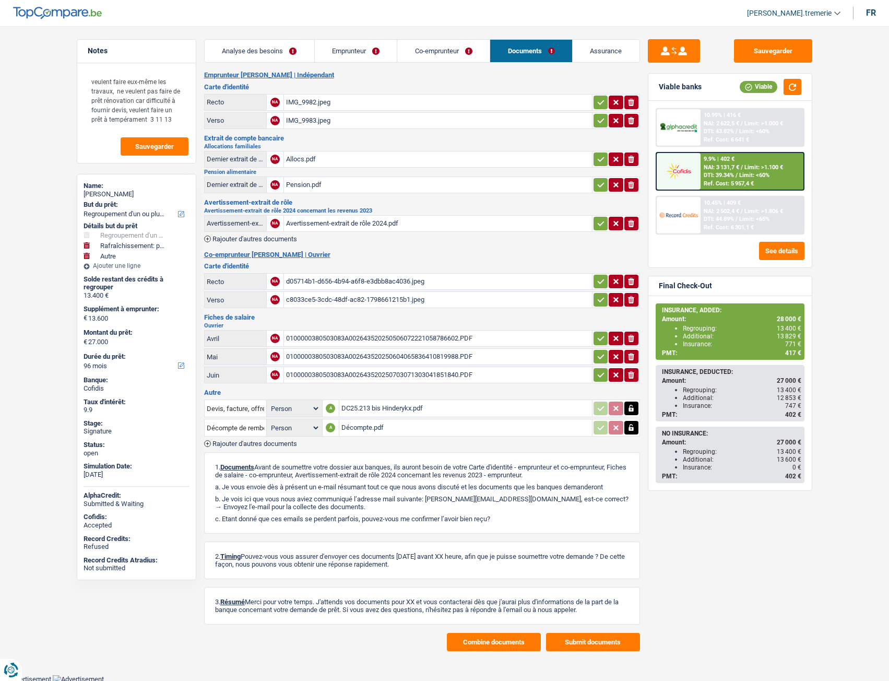
click at [518, 19] on header "Audrey De.tremerie ADMIN CA SA SO Se déconnecter fr" at bounding box center [444, 13] width 889 height 27
click at [584, 22] on header "Audrey De.tremerie ADMIN CA SA SO Se déconnecter fr" at bounding box center [444, 13] width 889 height 27
click at [386, 430] on div "Décompte.pdf" at bounding box center [465, 428] width 248 height 16
click at [381, 406] on div "DC25.213 bis Hinderykx.pdf" at bounding box center [465, 408] width 248 height 16
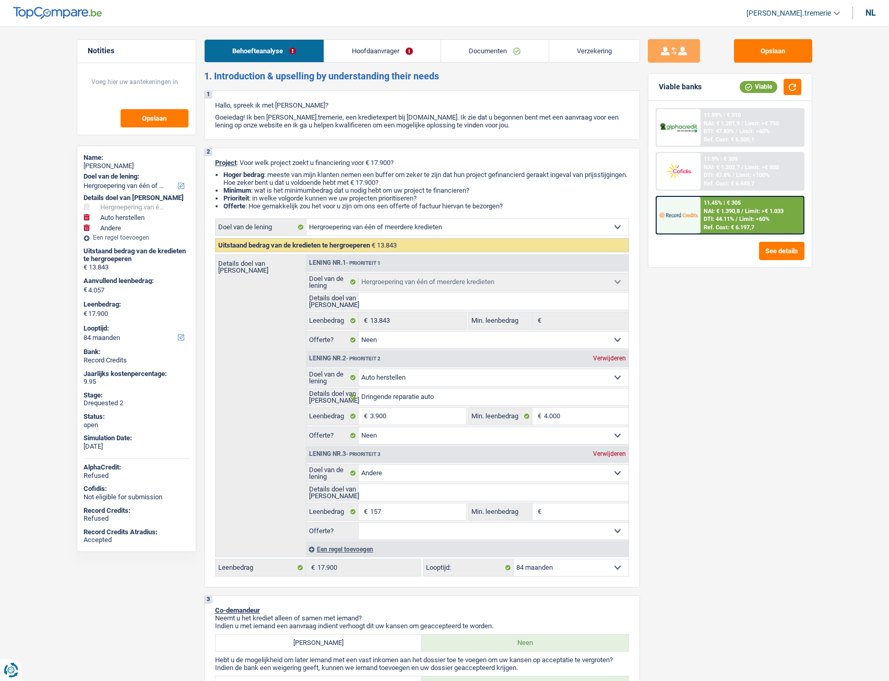
select select "refinancing"
select select "carRepair"
select select "other"
select select "84"
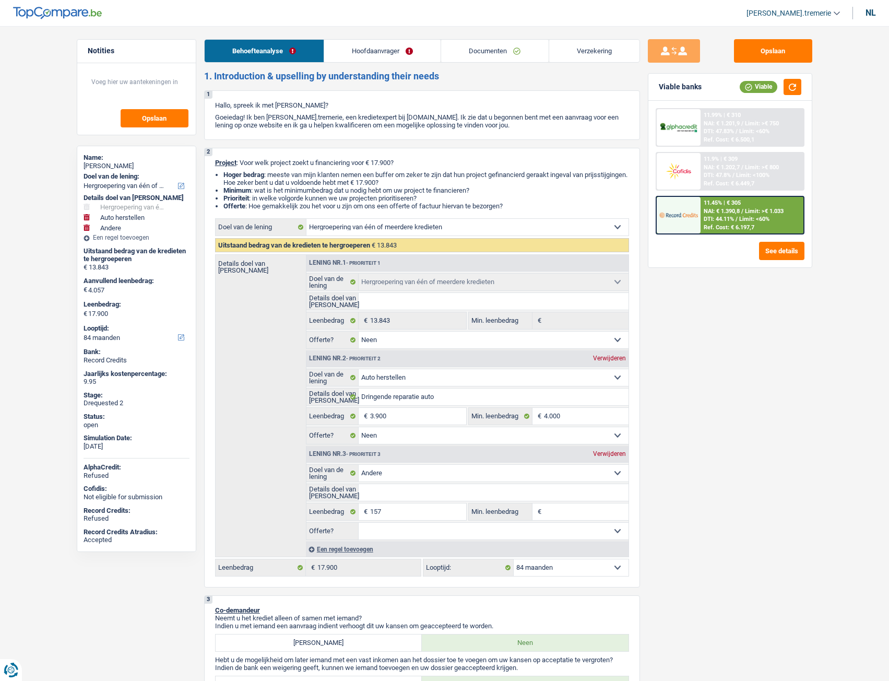
select select "refinancing"
select select "false"
select select "carRepair"
select select "false"
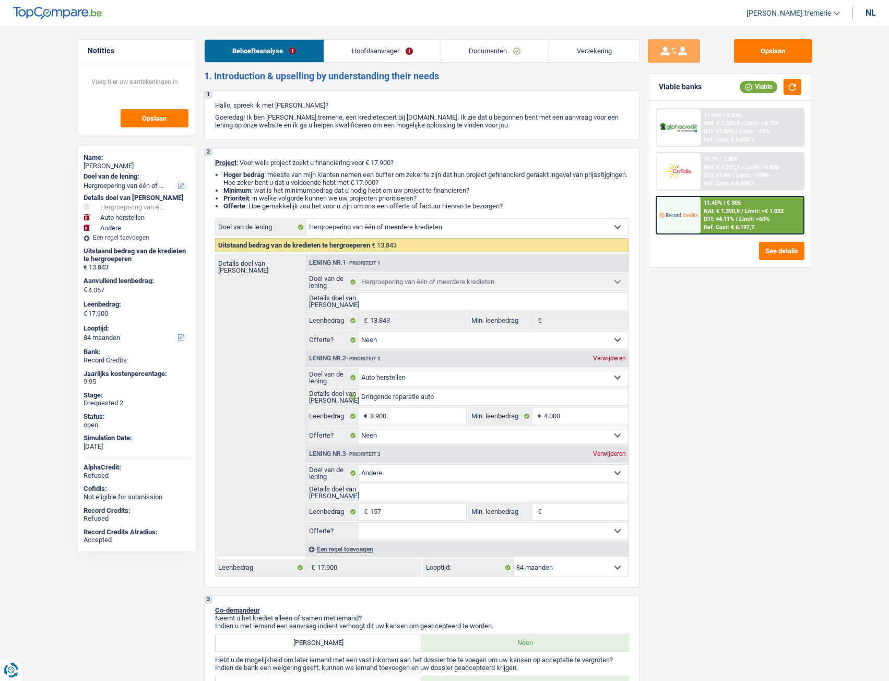
select select "other"
select select "84"
select select "publicEmployee"
select select "netSalary"
select select "mealVouchers"
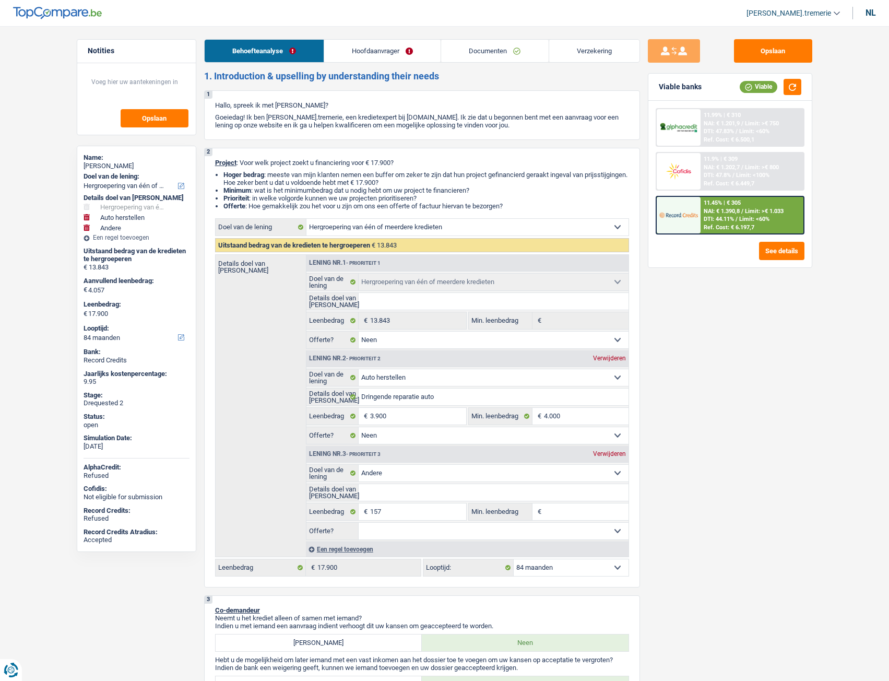
select select "rents"
select select "personalLoan"
select select "homeFurnishingOrRelocation"
select select "84"
select select "refinancing"
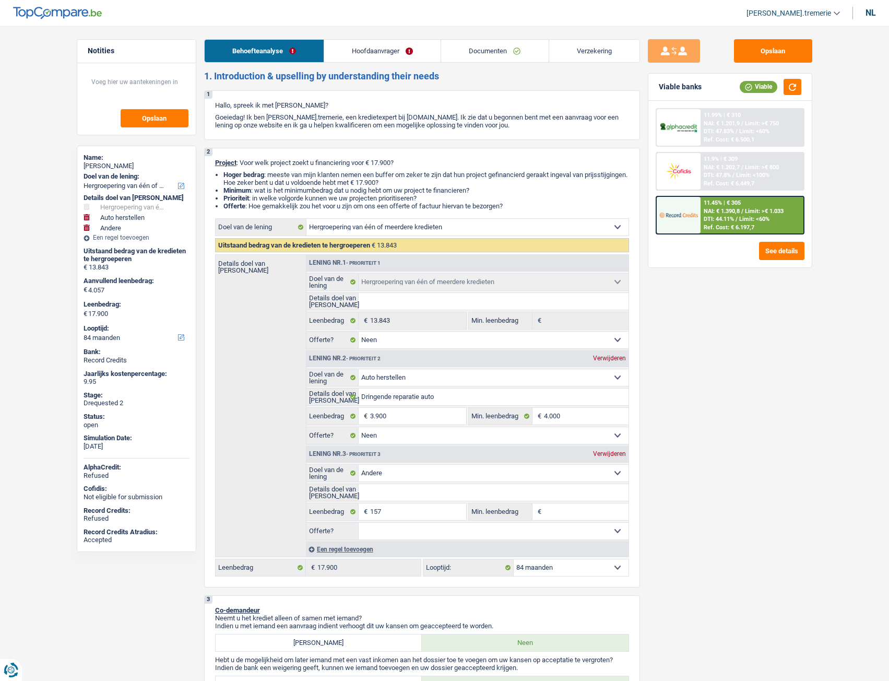
select select "refinancing"
select select "false"
select select "carRepair"
select select "false"
select select "other"
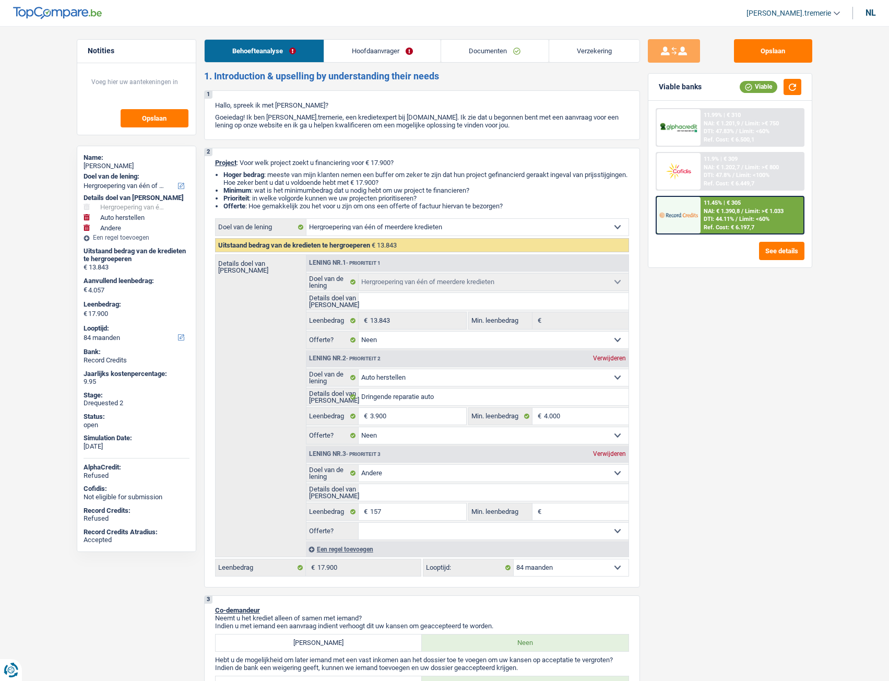
select select "84"
click at [495, 45] on link "Documenten" at bounding box center [494, 51] width 107 height 22
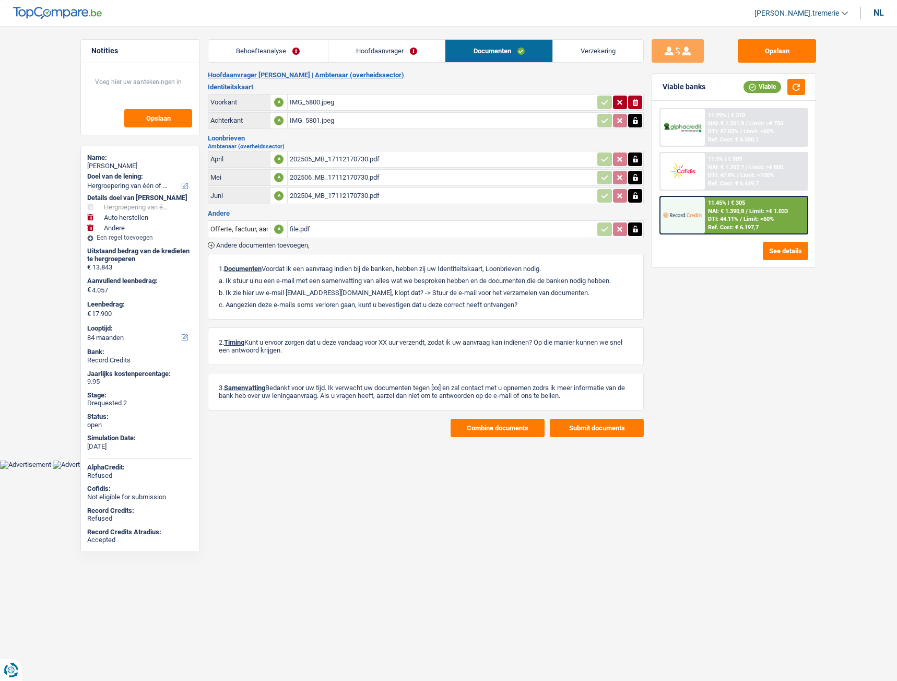
click at [488, 433] on button "Combine documents" at bounding box center [497, 428] width 94 height 18
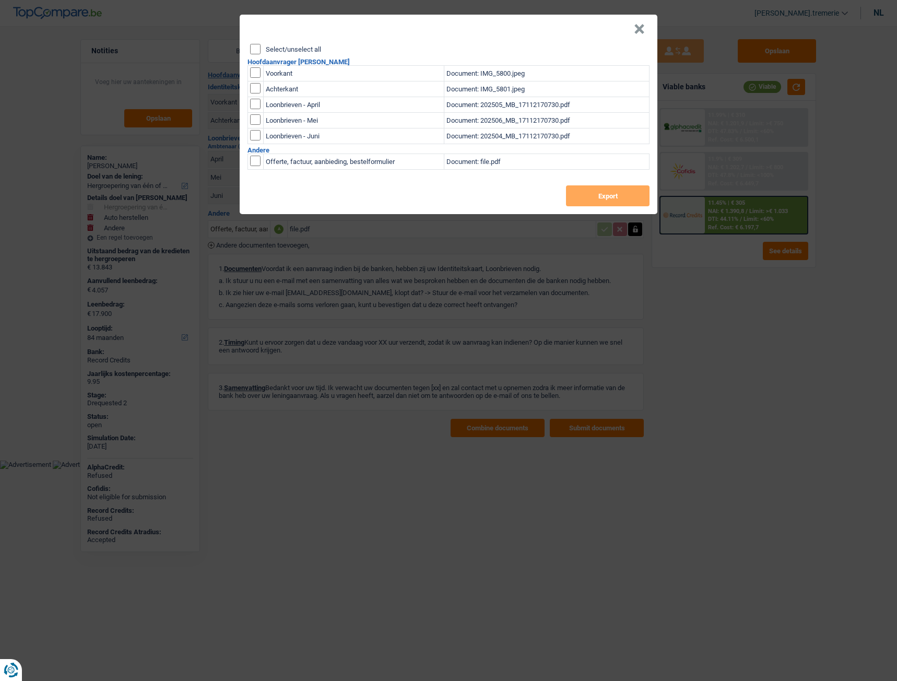
click at [257, 47] on input "Select/unselect all" at bounding box center [255, 49] width 10 height 10
checkbox input "true"
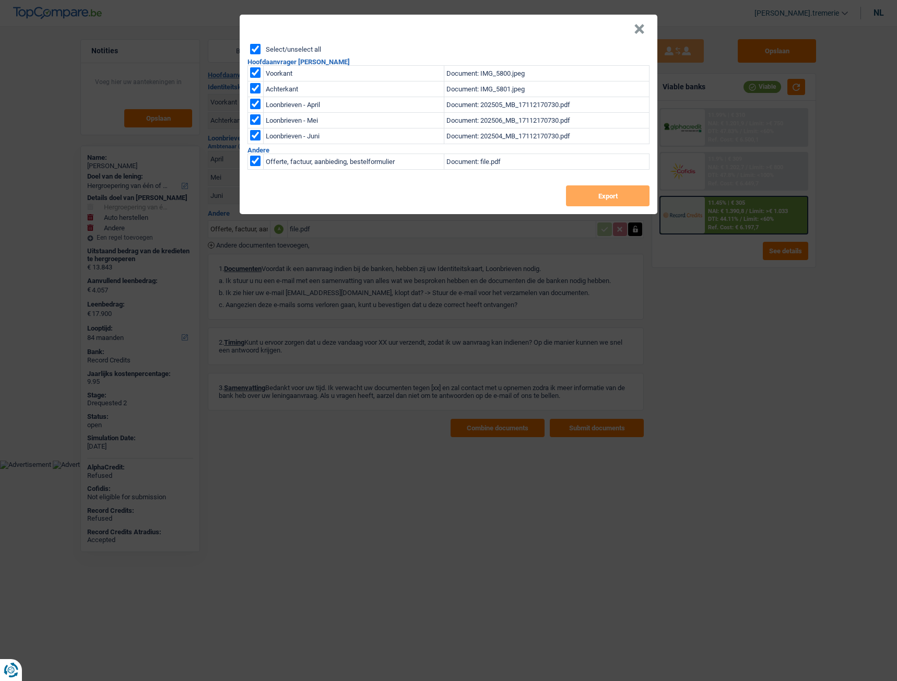
checkbox input "true"
click at [599, 197] on button "Export" at bounding box center [608, 195] width 84 height 21
click at [638, 27] on button "×" at bounding box center [639, 29] width 11 height 10
